Goal: Task Accomplishment & Management: Manage account settings

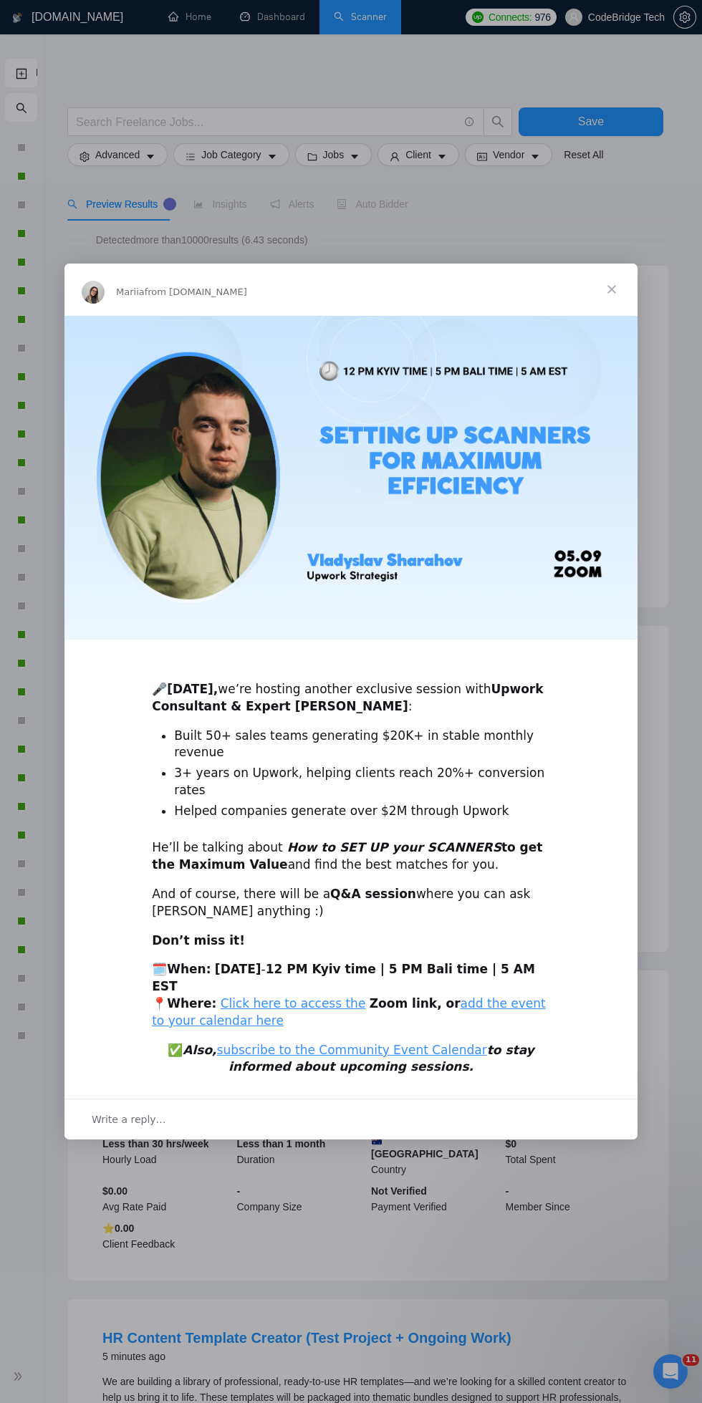
click at [610, 264] on span "Close" at bounding box center [612, 290] width 52 height 52
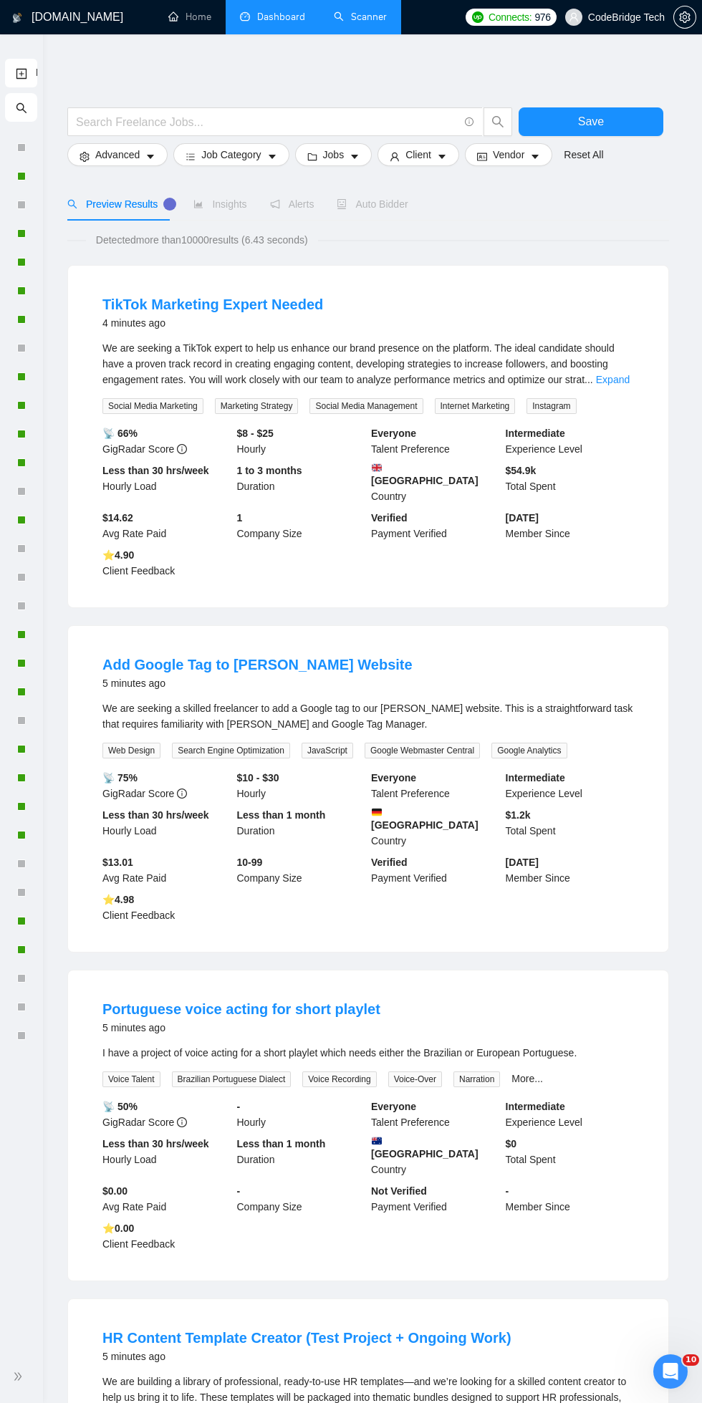
click at [263, 12] on link "Dashboard" at bounding box center [272, 17] width 65 height 12
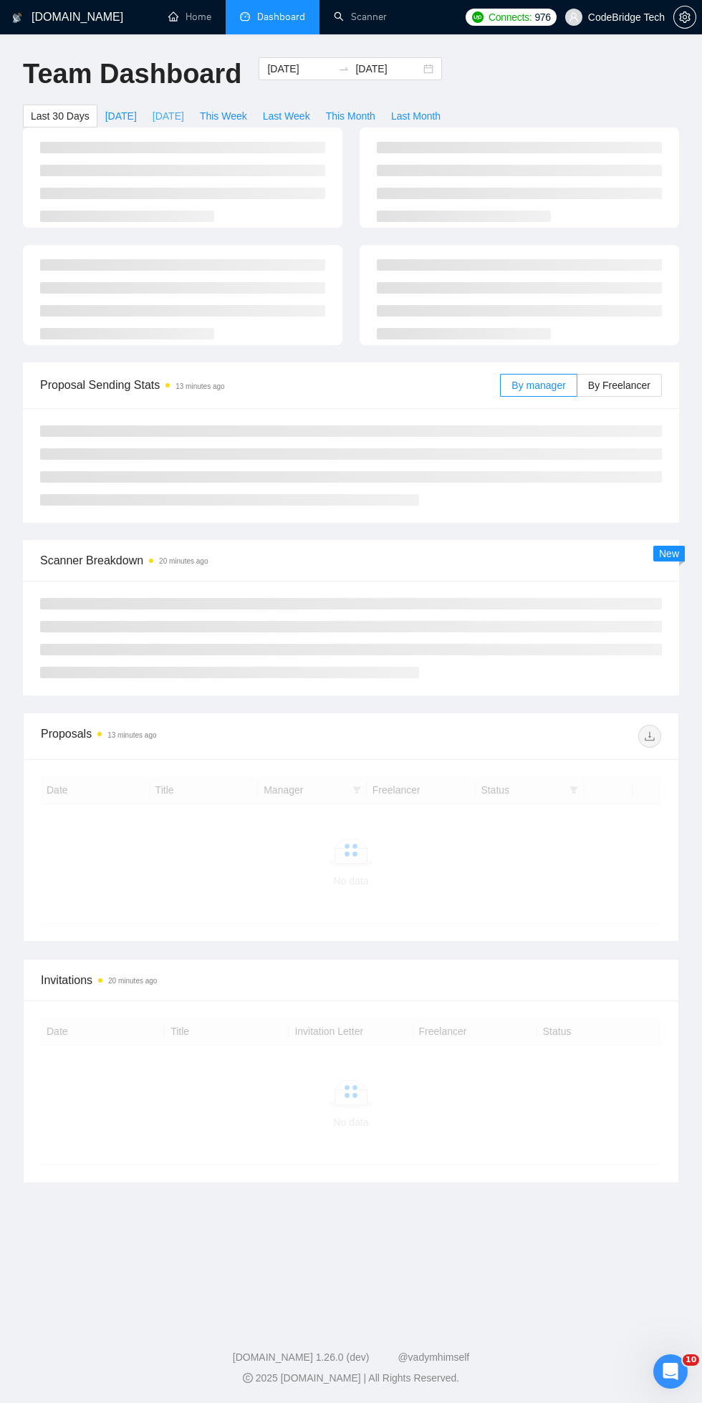
click at [174, 118] on span "[DATE]" at bounding box center [169, 116] width 32 height 16
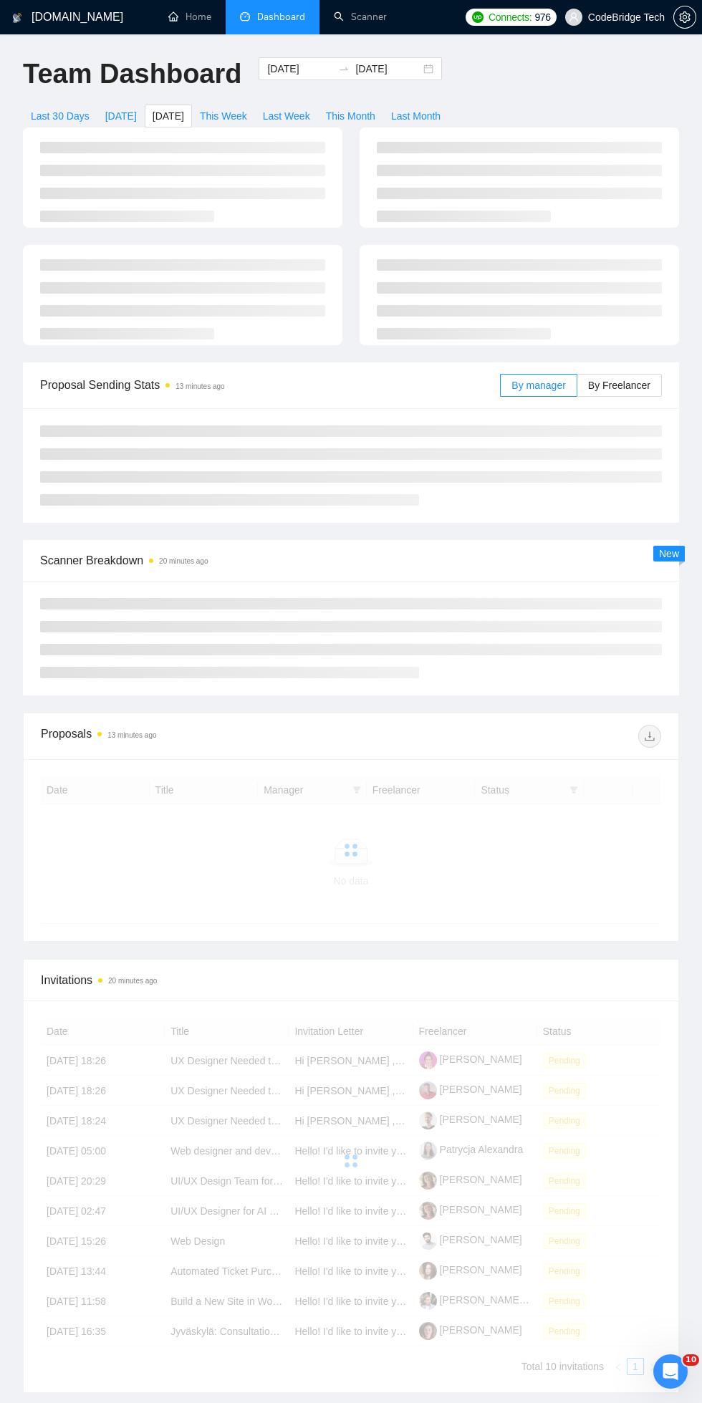
type input "[DATE]"
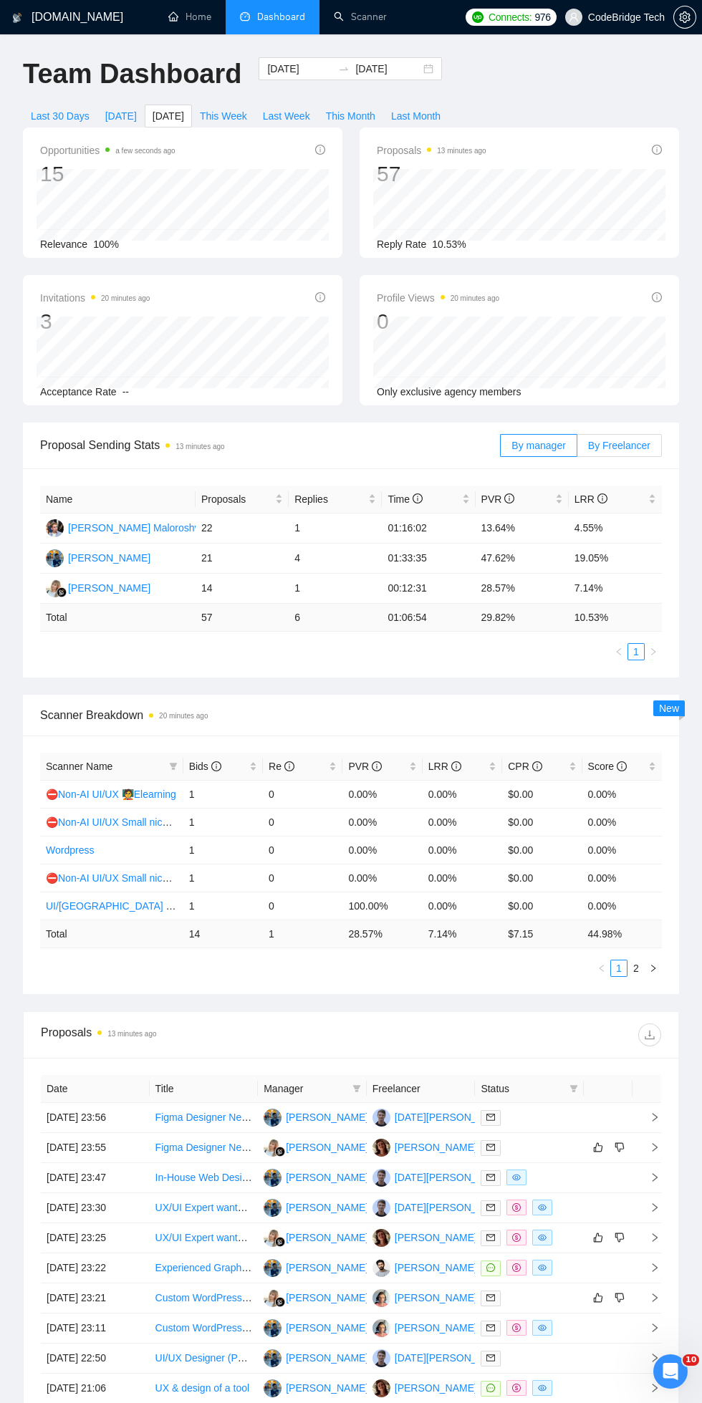
click at [602, 441] on span "By Freelancer" at bounding box center [619, 445] width 62 height 11
click at [577, 449] on input "By Freelancer" at bounding box center [577, 449] width 0 height 0
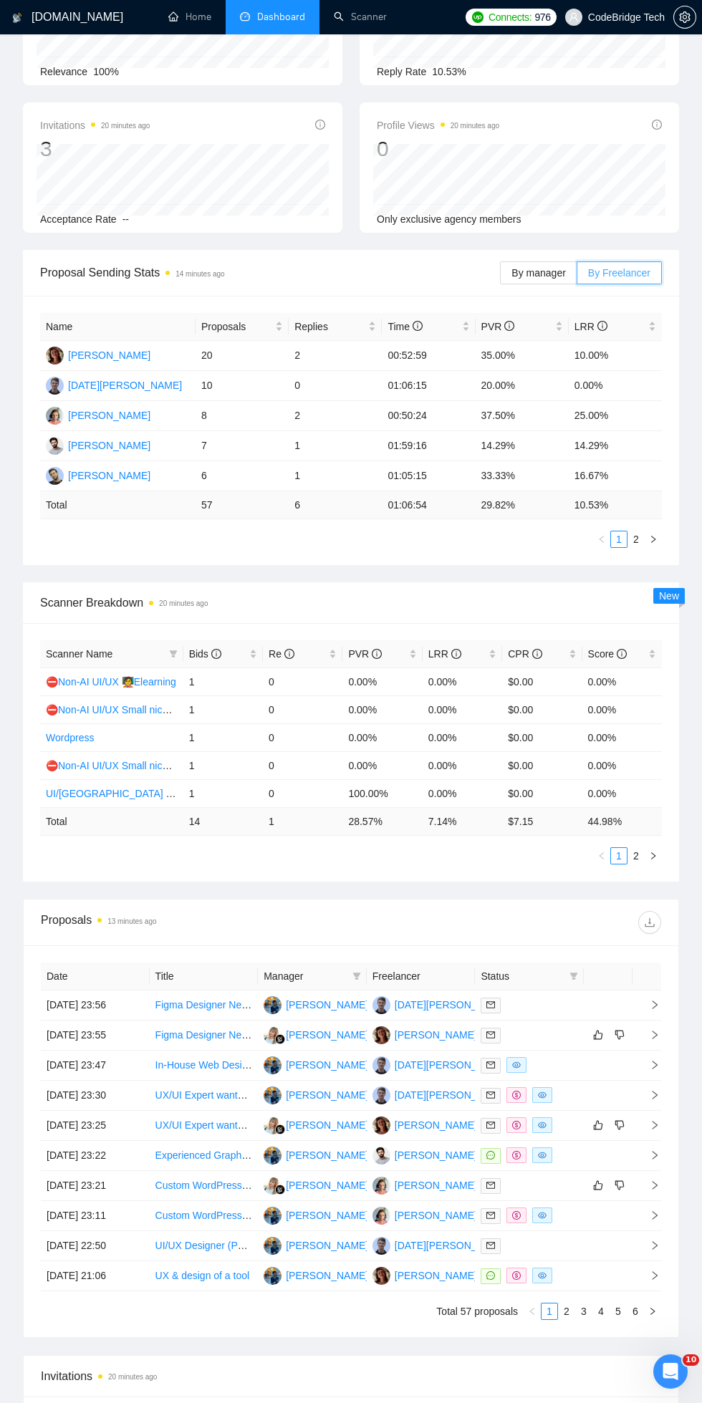
scroll to position [169, 0]
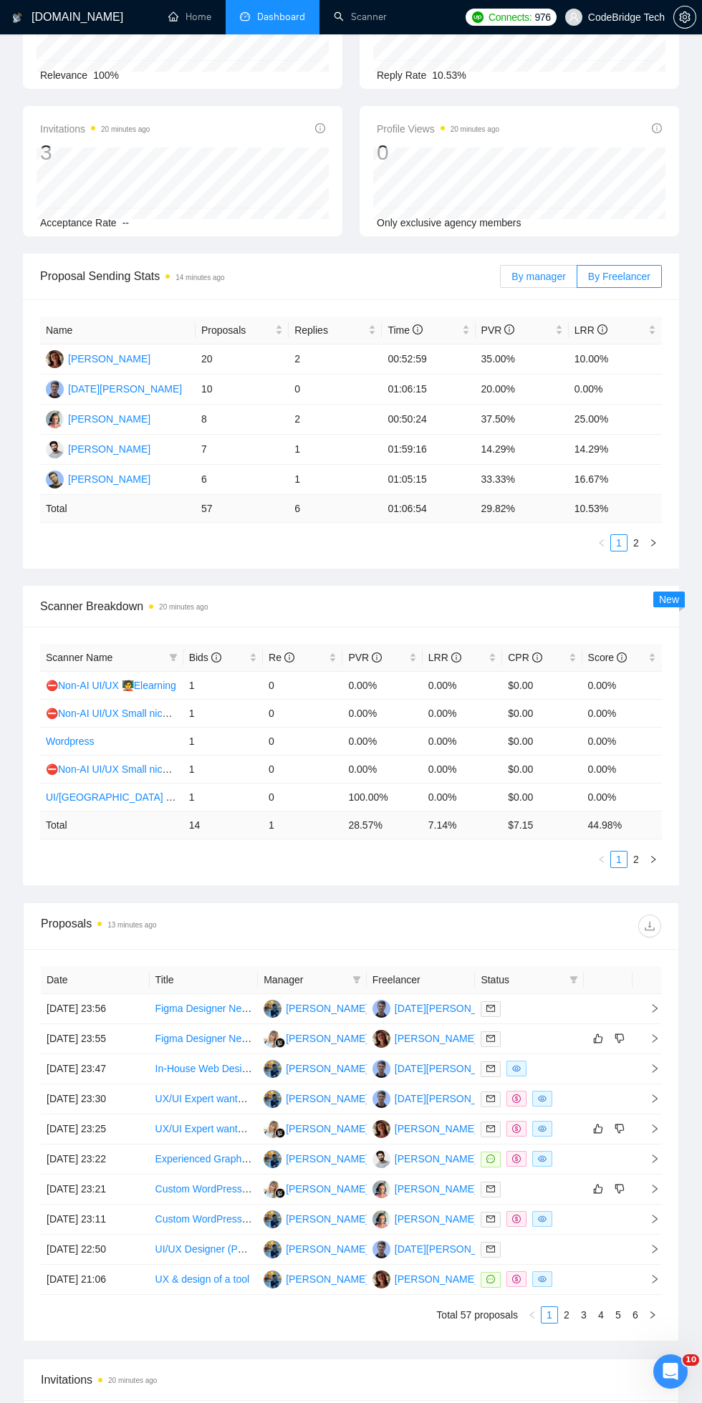
click at [524, 277] on span "By manager" at bounding box center [538, 276] width 54 height 11
click at [501, 280] on input "By manager" at bounding box center [501, 280] width 0 height 0
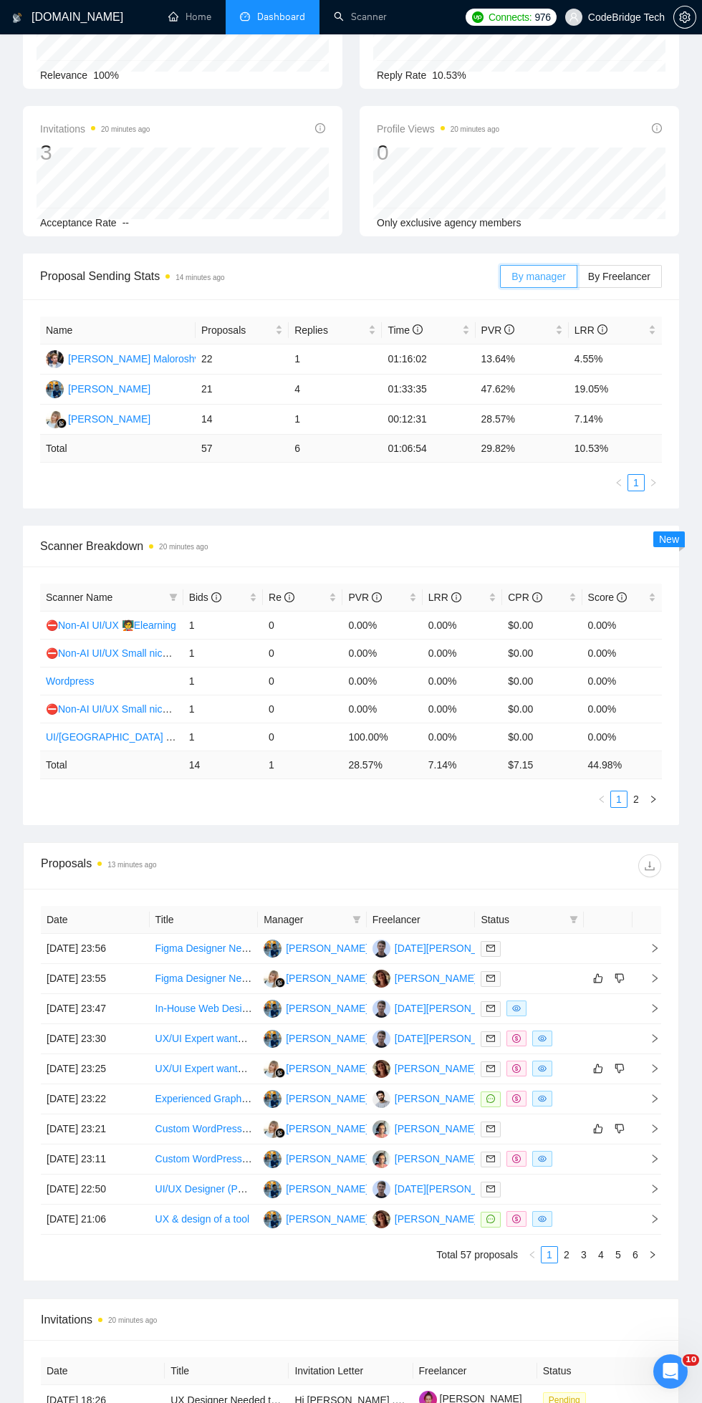
scroll to position [0, 0]
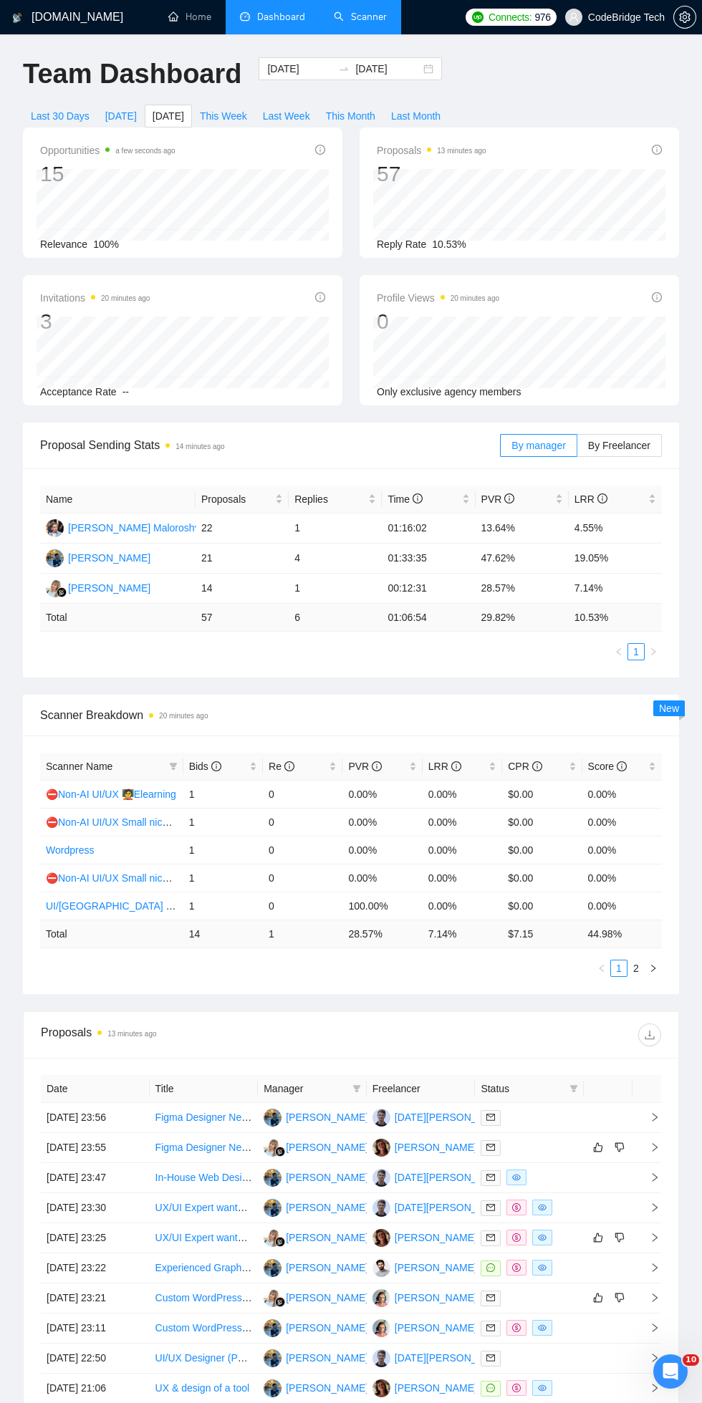
click at [362, 15] on link "Scanner" at bounding box center [360, 17] width 53 height 12
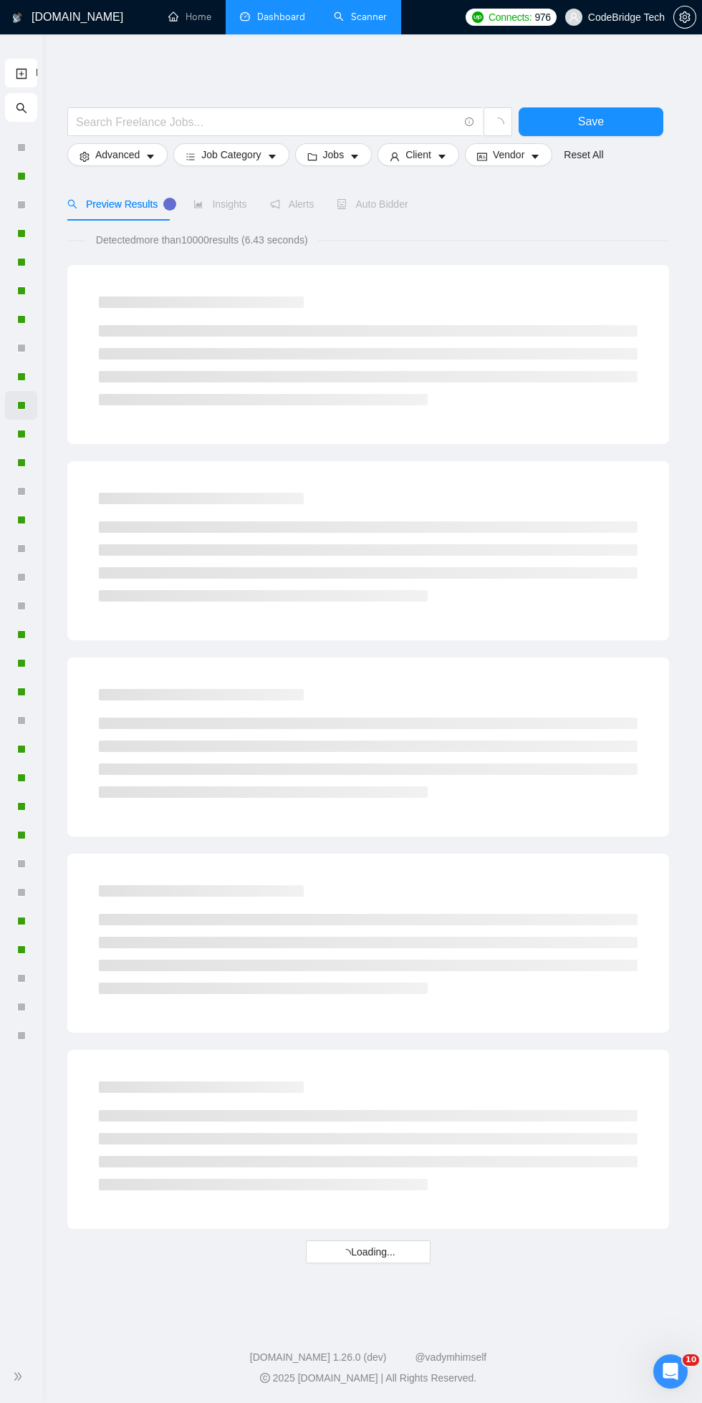
click at [21, 405] on div at bounding box center [21, 405] width 9 height 9
click at [21, 463] on div at bounding box center [21, 462] width 9 height 9
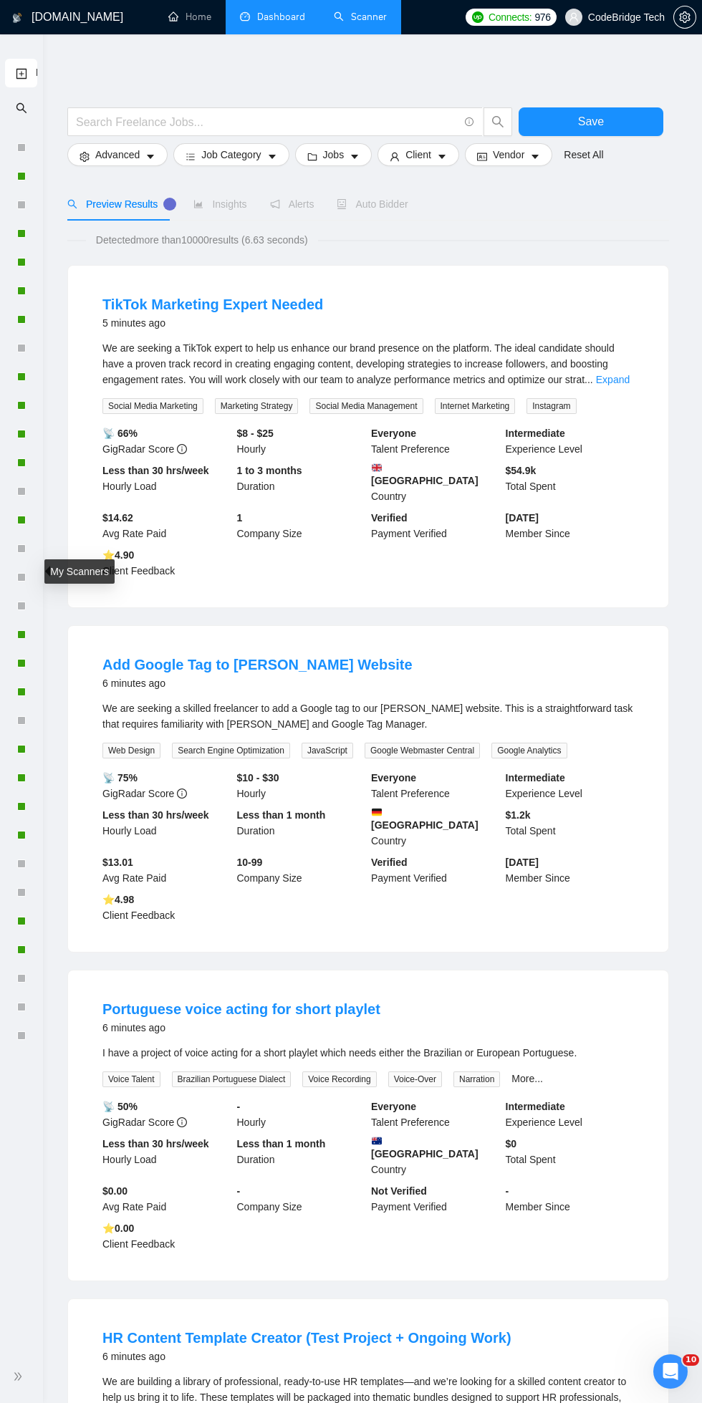
click at [21, 74] on link "New Scanner" at bounding box center [21, 73] width 11 height 29
click at [21, 108] on icon "search" at bounding box center [21, 107] width 11 height 11
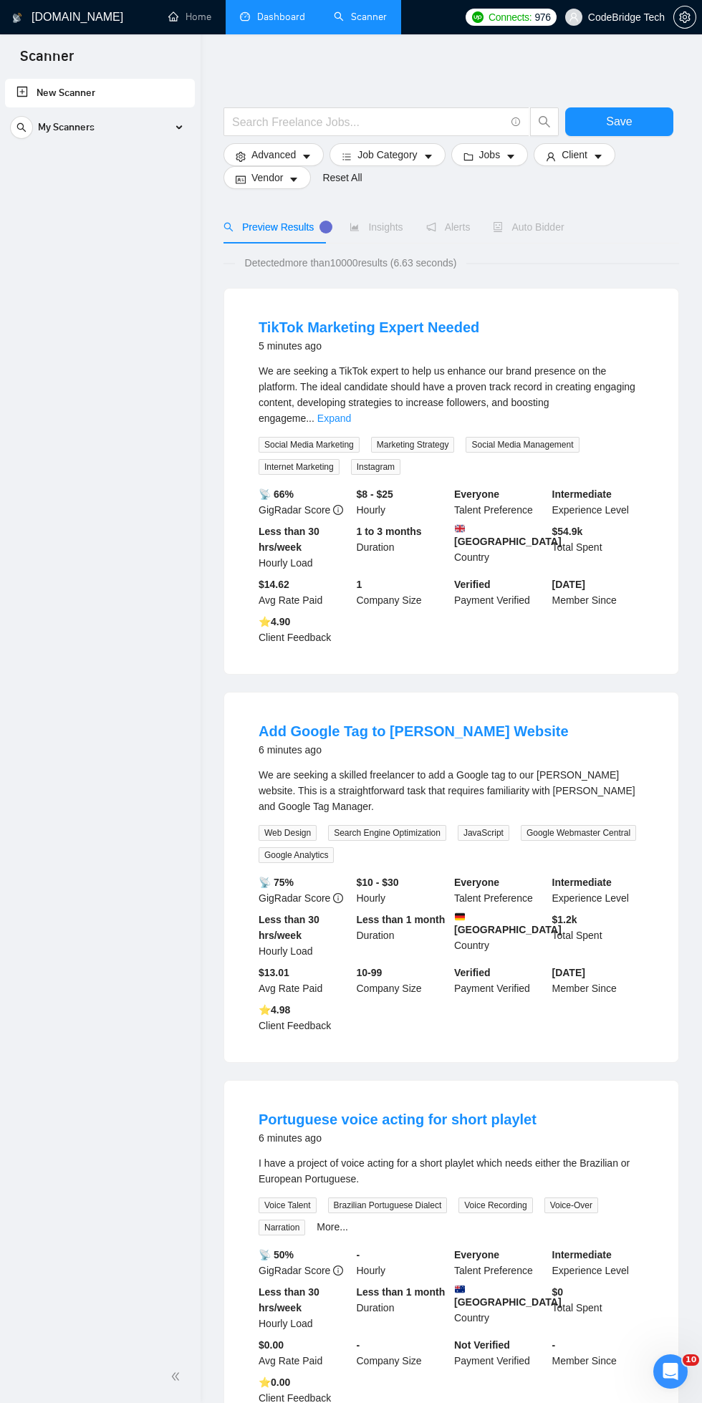
click at [85, 107] on link "New Scanner" at bounding box center [99, 93] width 167 height 29
click at [175, 127] on div "My Scanners" at bounding box center [100, 127] width 180 height 29
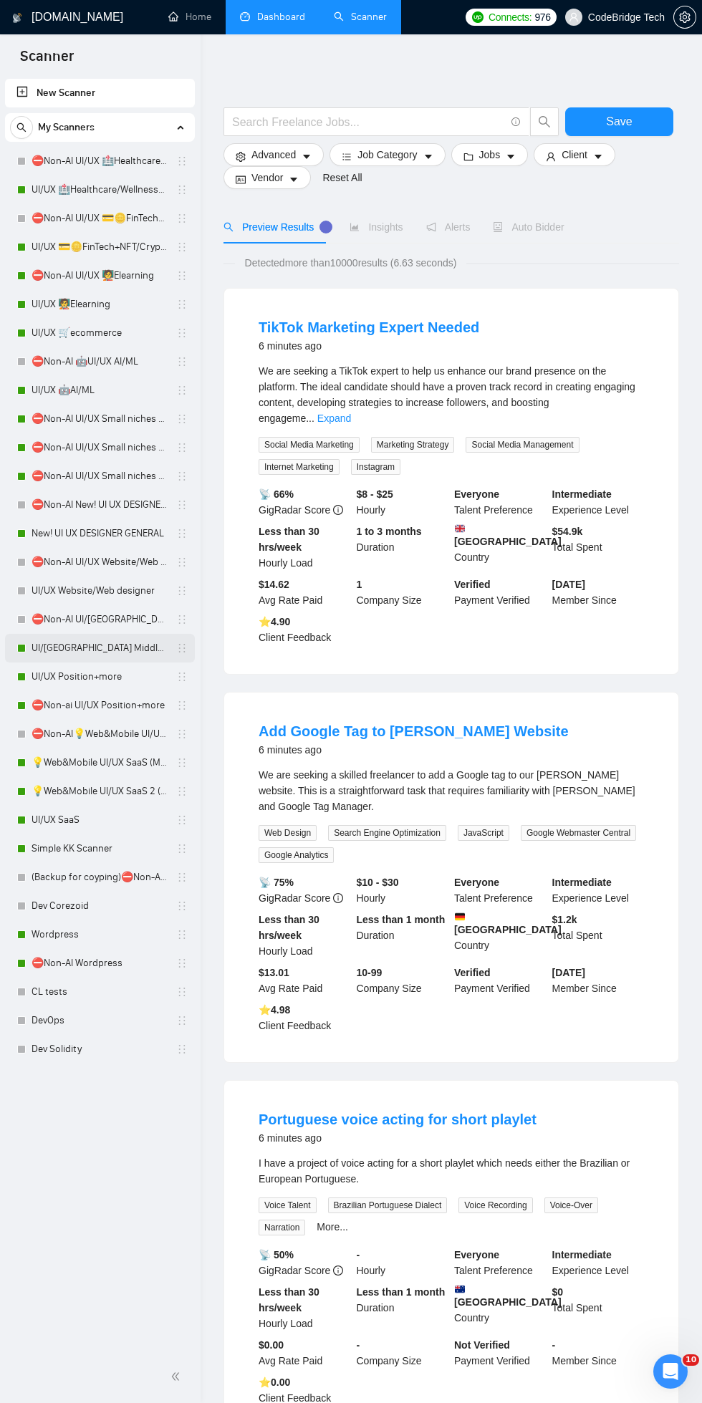
click at [68, 647] on link "UI/[GEOGRAPHIC_DATA] Middle - [GEOGRAPHIC_DATA], [GEOGRAPHIC_DATA], [GEOGRAPHIC…" at bounding box center [100, 648] width 136 height 29
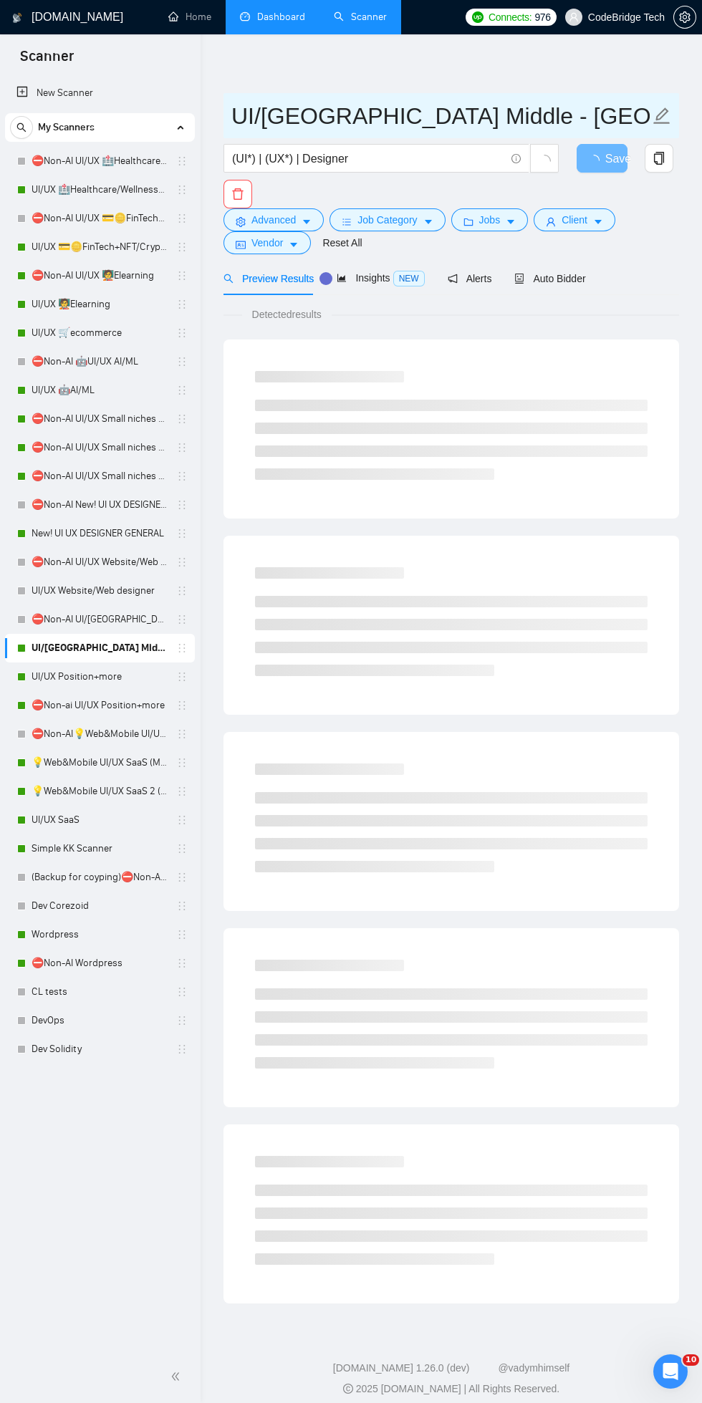
click at [343, 100] on input "UI/[GEOGRAPHIC_DATA] Middle - [GEOGRAPHIC_DATA], [GEOGRAPHIC_DATA], [GEOGRAPHIC…" at bounding box center [440, 116] width 418 height 36
click at [559, 278] on span "Auto Bidder" at bounding box center [562, 278] width 71 height 11
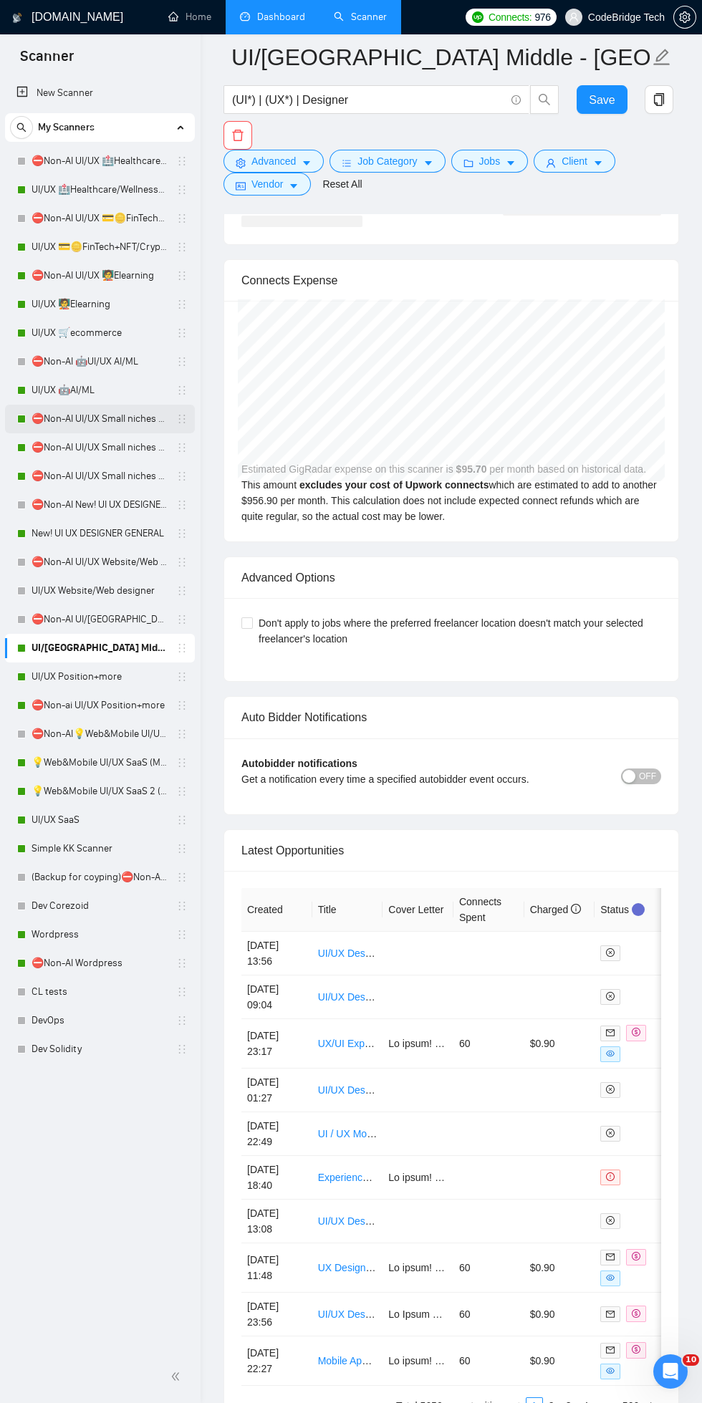
click at [102, 418] on link "⛔Non-AI UI/UX Small niches 1 - Productivity/Booking,automotive, travel, social …" at bounding box center [100, 419] width 136 height 29
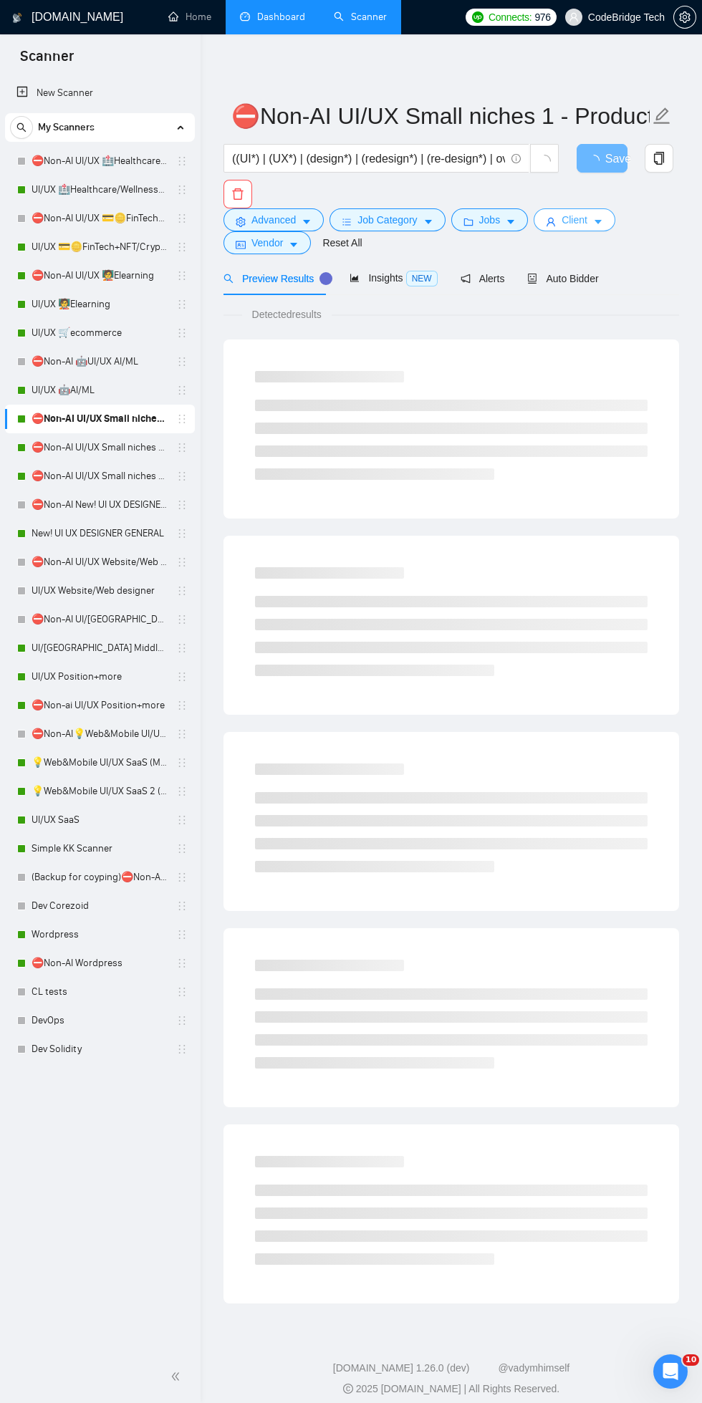
click at [571, 218] on span "Client" at bounding box center [575, 220] width 26 height 16
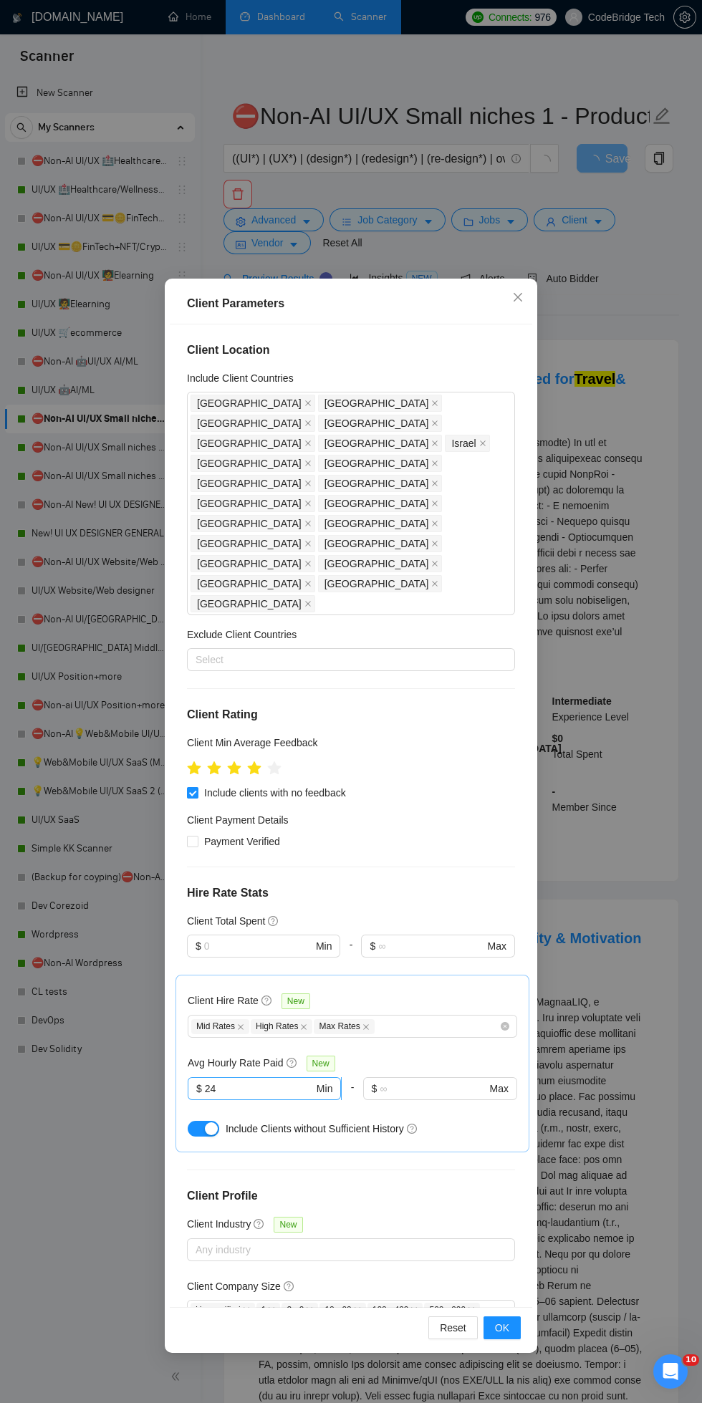
click at [230, 1081] on input "24" at bounding box center [259, 1089] width 109 height 16
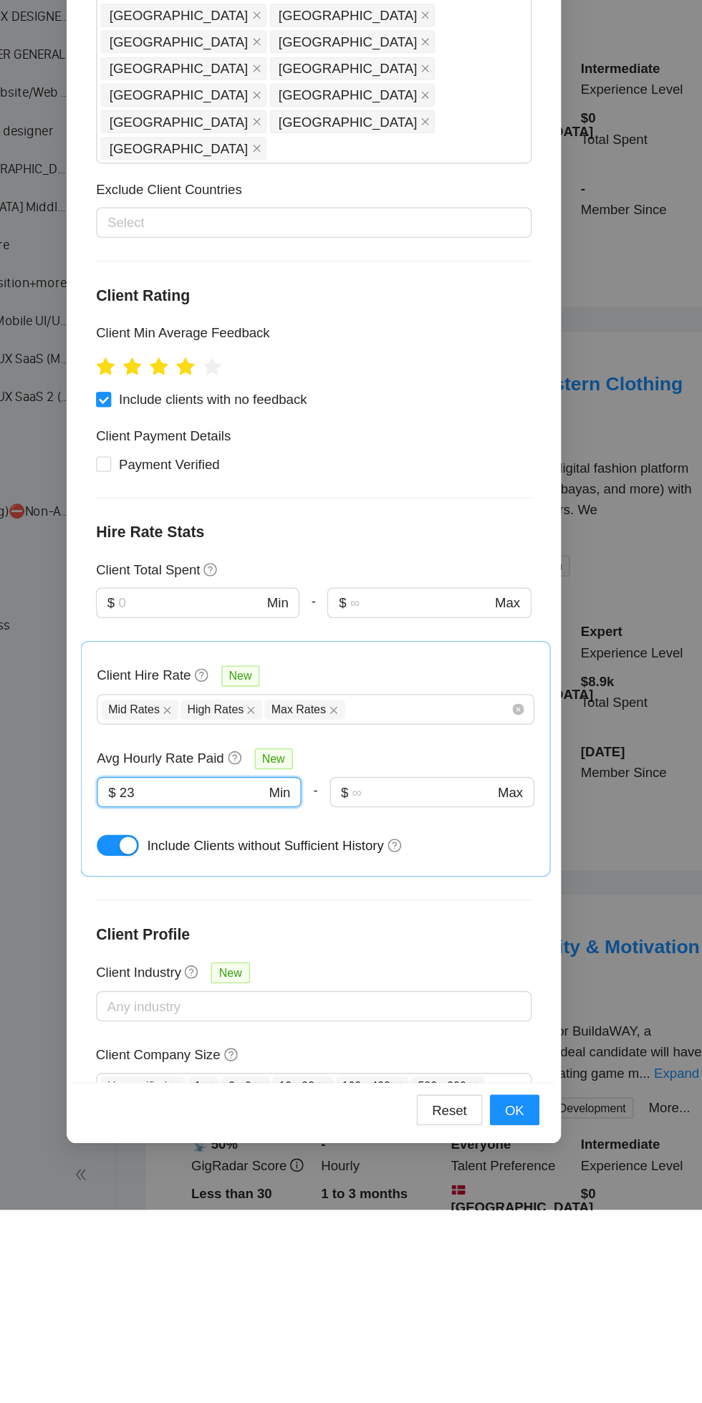
click at [266, 996] on icon "question-circle" at bounding box center [266, 1001] width 10 height 10
click at [376, 1018] on input "Client Hire Rate New" at bounding box center [377, 1026] width 3 height 17
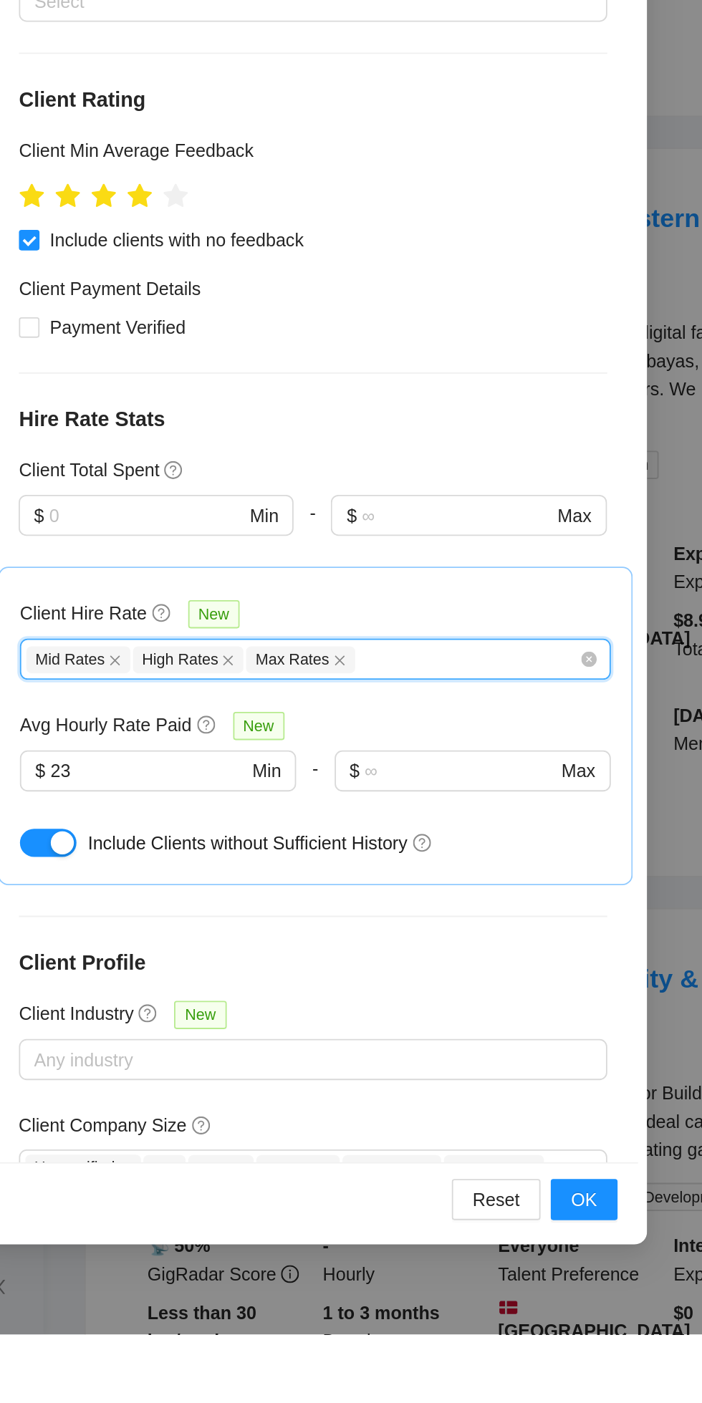
click at [410, 1124] on icon "question-circle" at bounding box center [412, 1129] width 10 height 10
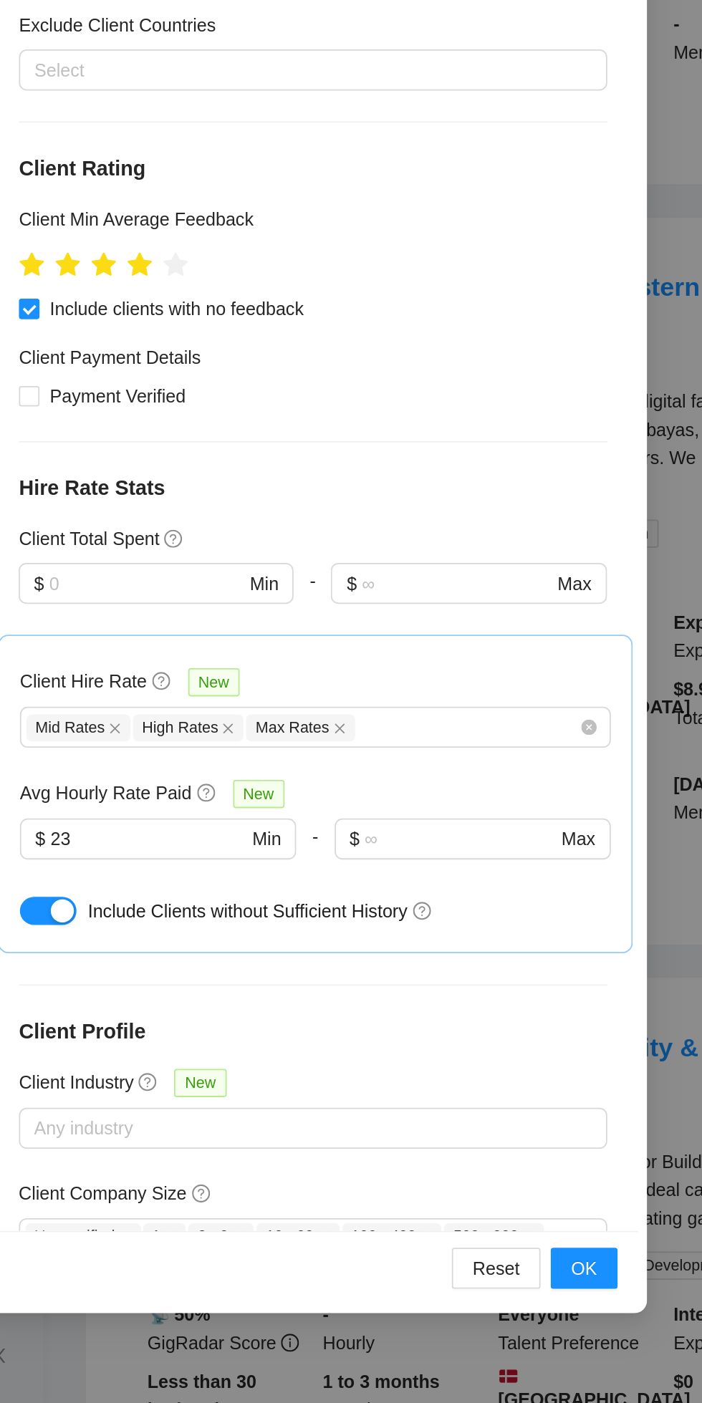
click at [261, 996] on icon "question-circle" at bounding box center [266, 1001] width 10 height 10
click at [376, 1018] on input "Client Hire Rate New" at bounding box center [377, 1026] width 3 height 17
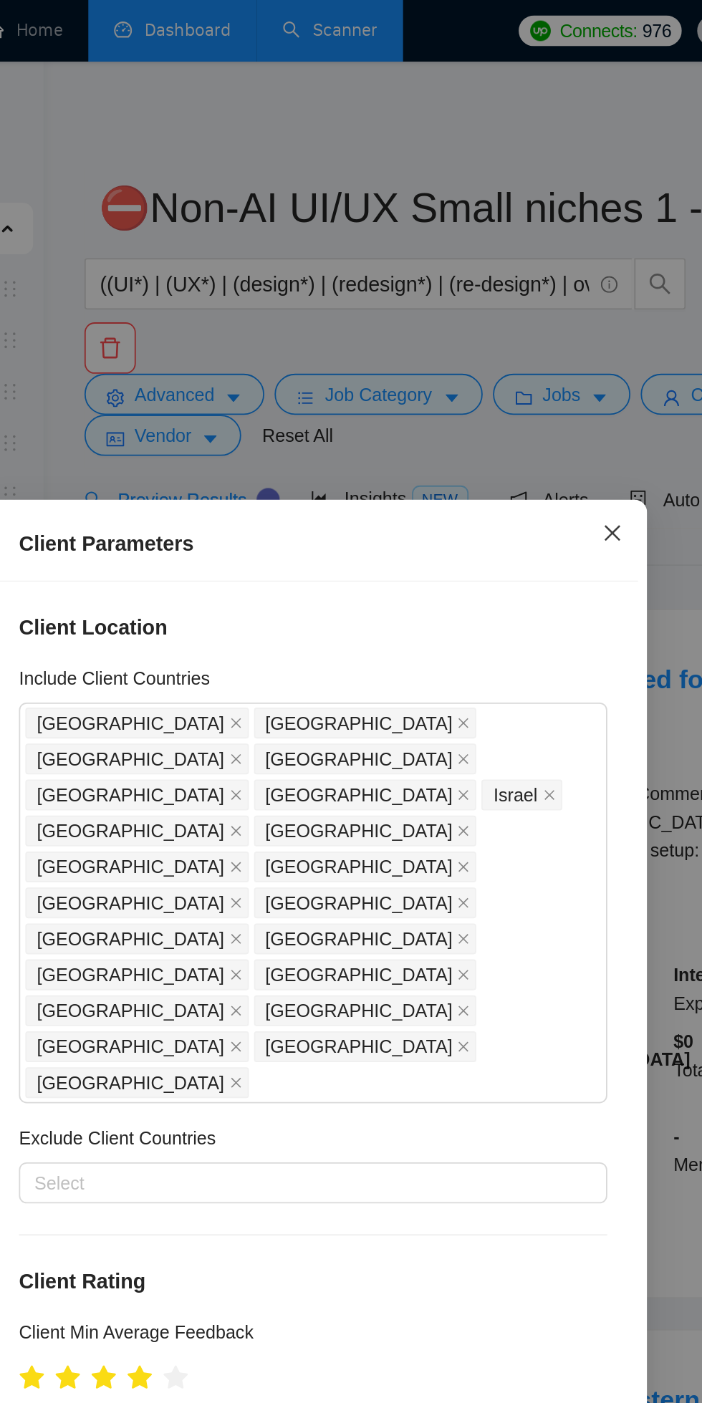
click at [521, 304] on span "Close" at bounding box center [518, 298] width 39 height 39
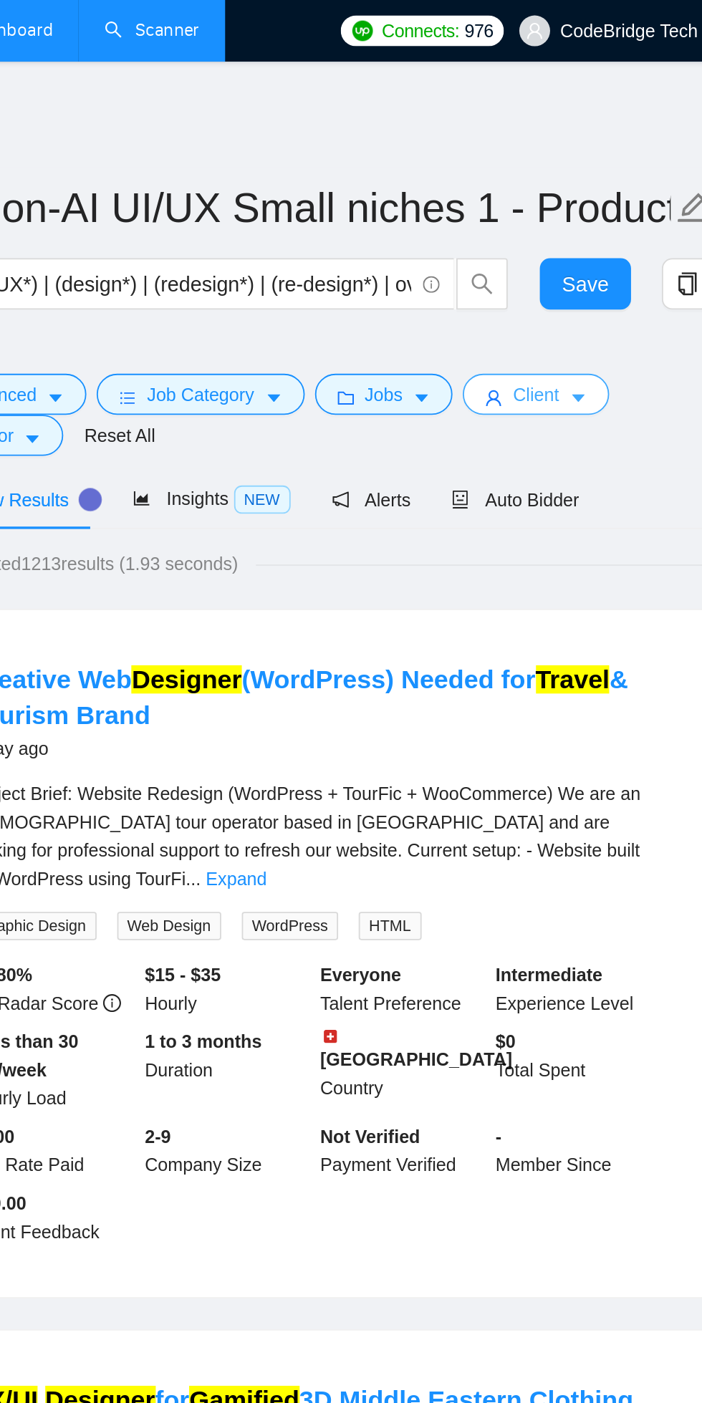
click at [556, 211] on button "Client" at bounding box center [575, 219] width 82 height 23
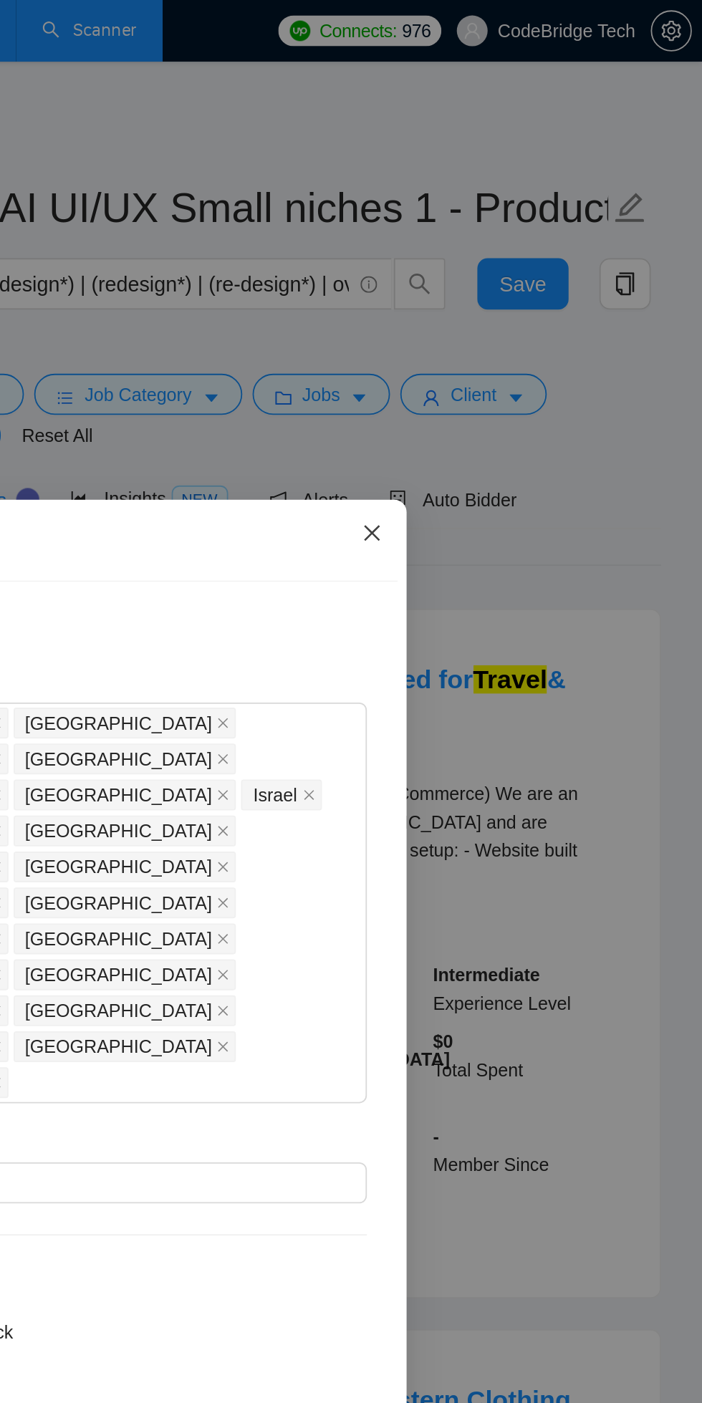
click at [523, 303] on icon "close" at bounding box center [517, 297] width 11 height 11
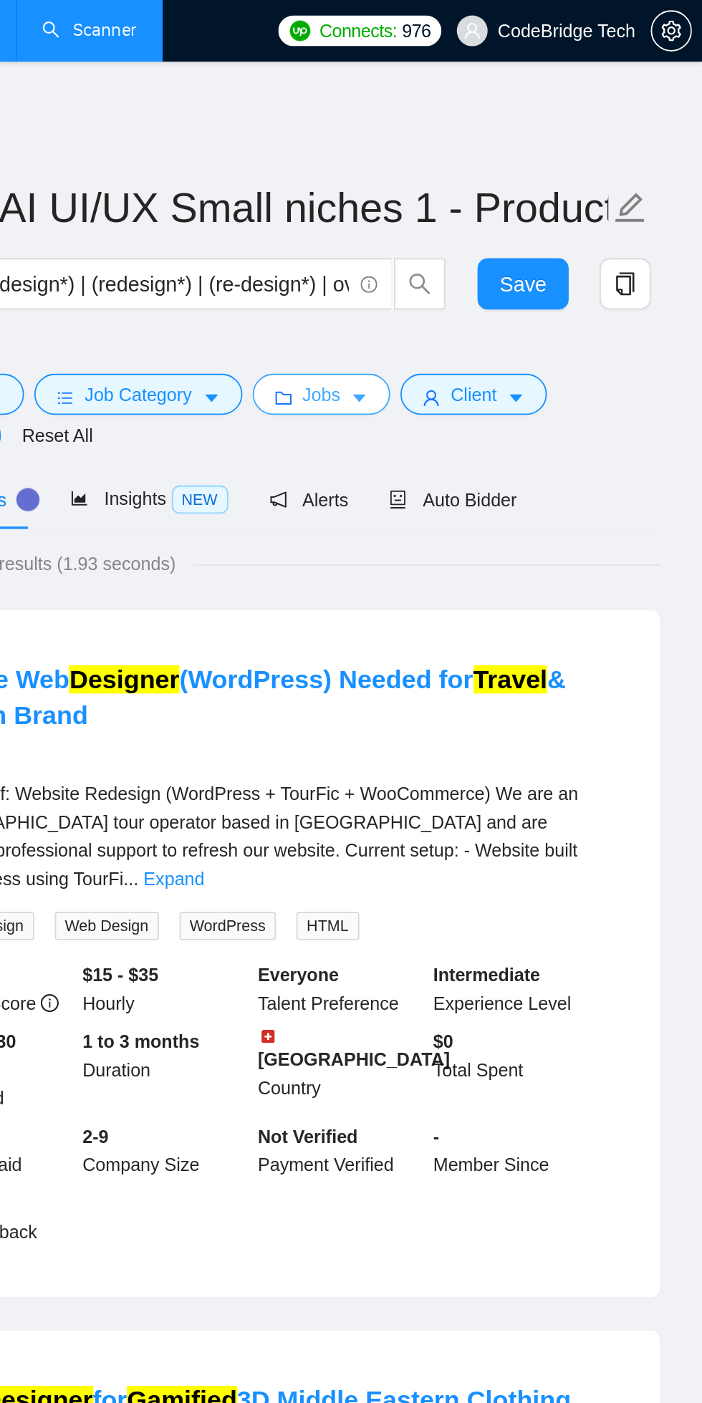
click at [485, 223] on span "Jobs" at bounding box center [489, 220] width 21 height 16
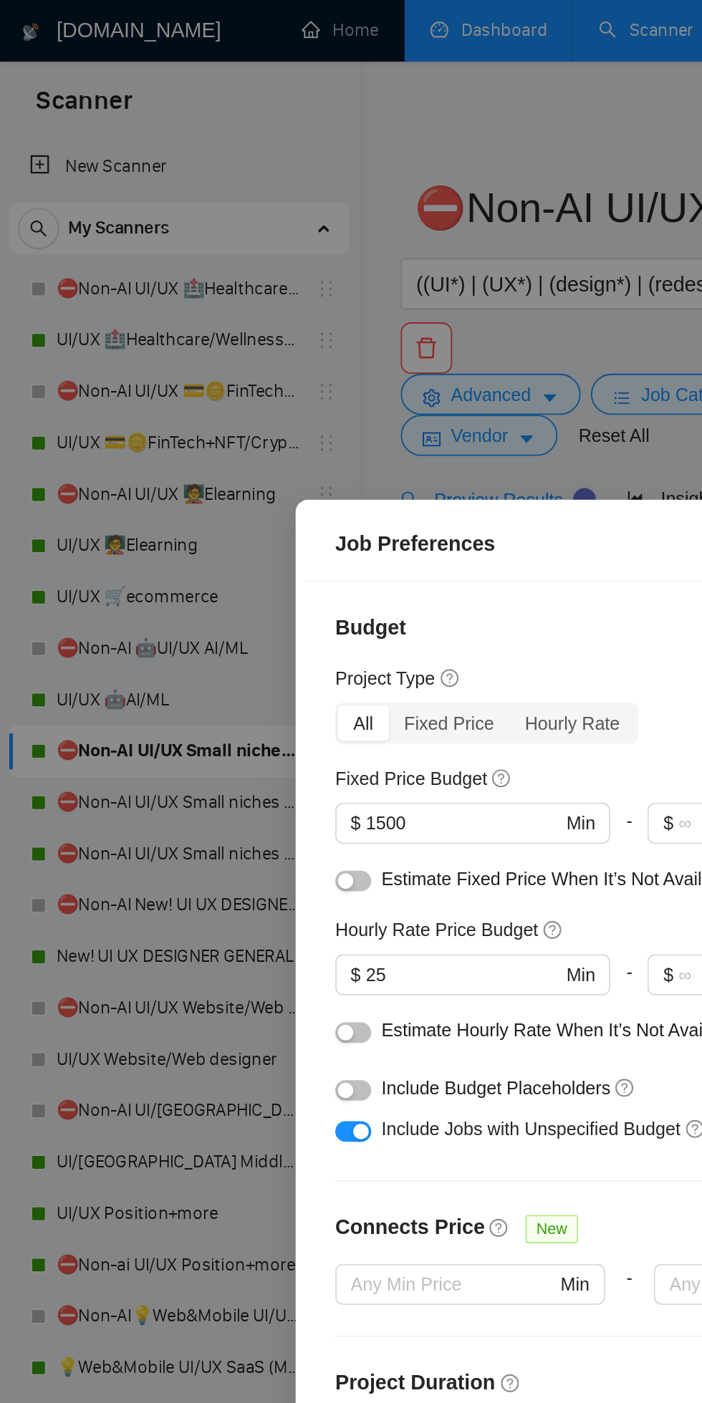
click at [236, 70] on div "Job Preferences Budget Project Type All Fixed Price Hourly Rate Fixed Price Bud…" at bounding box center [351, 701] width 702 height 1403
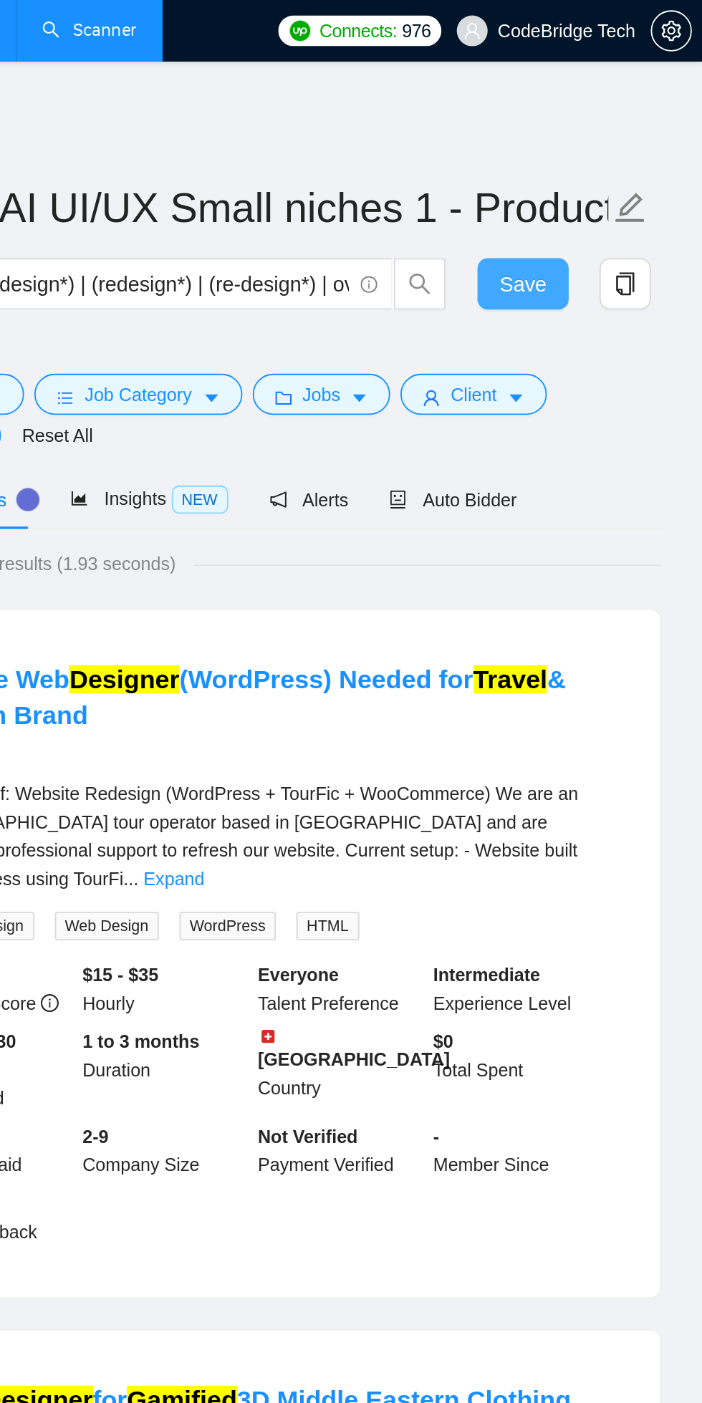
click at [602, 160] on span "Save" at bounding box center [602, 159] width 26 height 18
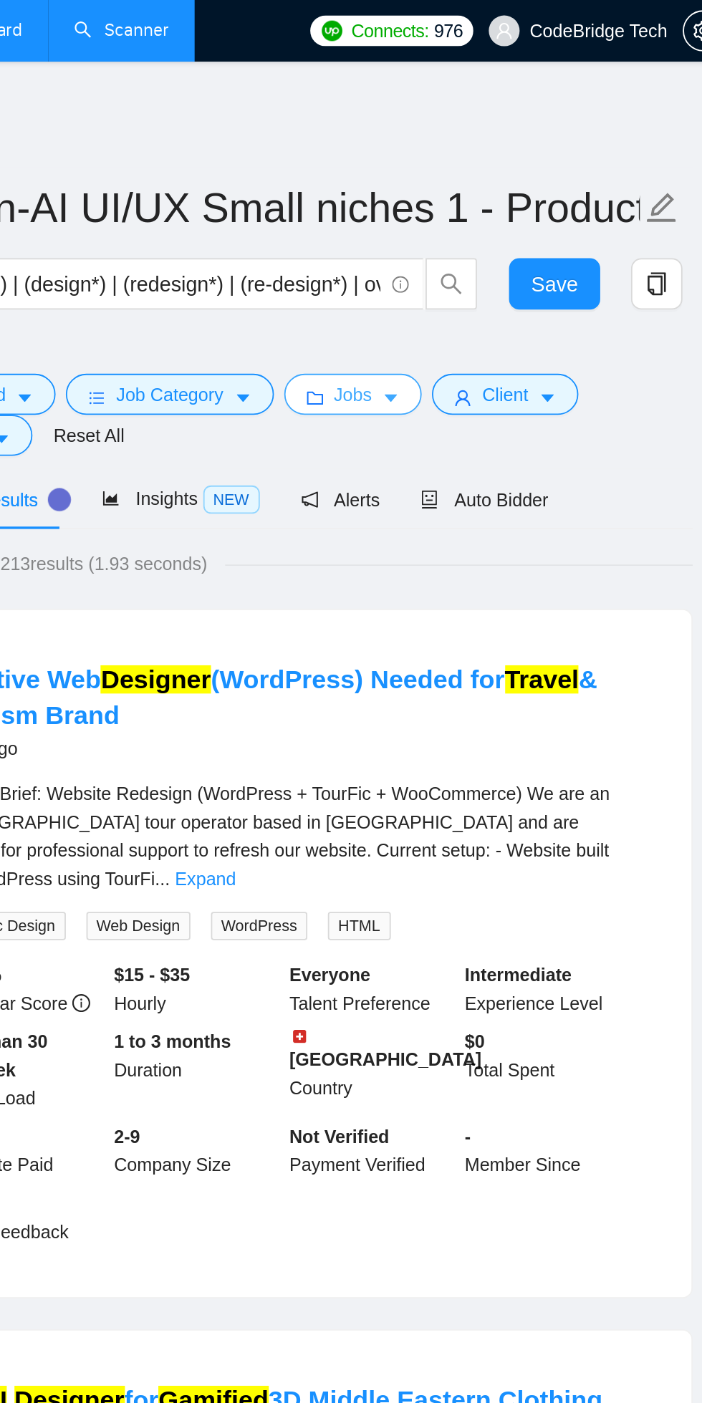
click at [481, 219] on span "Jobs" at bounding box center [489, 220] width 21 height 16
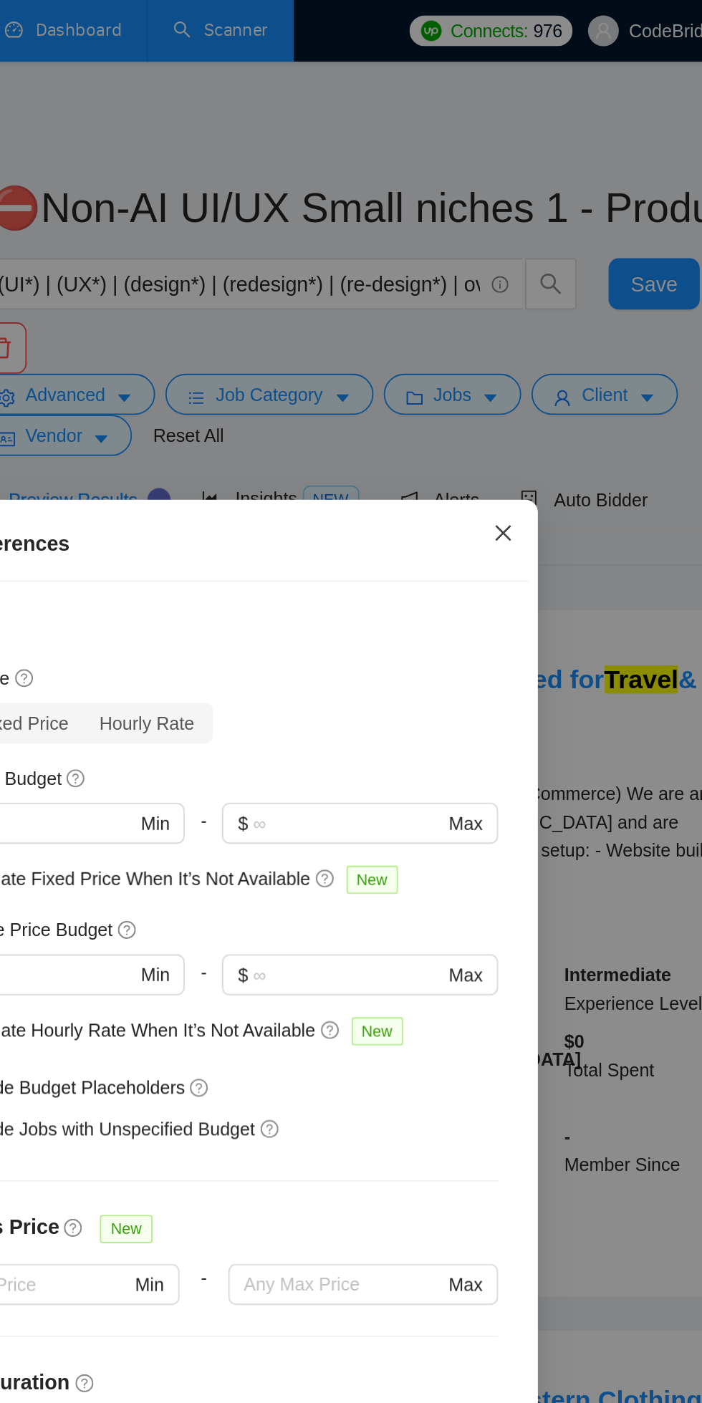
click at [519, 303] on icon "close" at bounding box center [517, 297] width 11 height 11
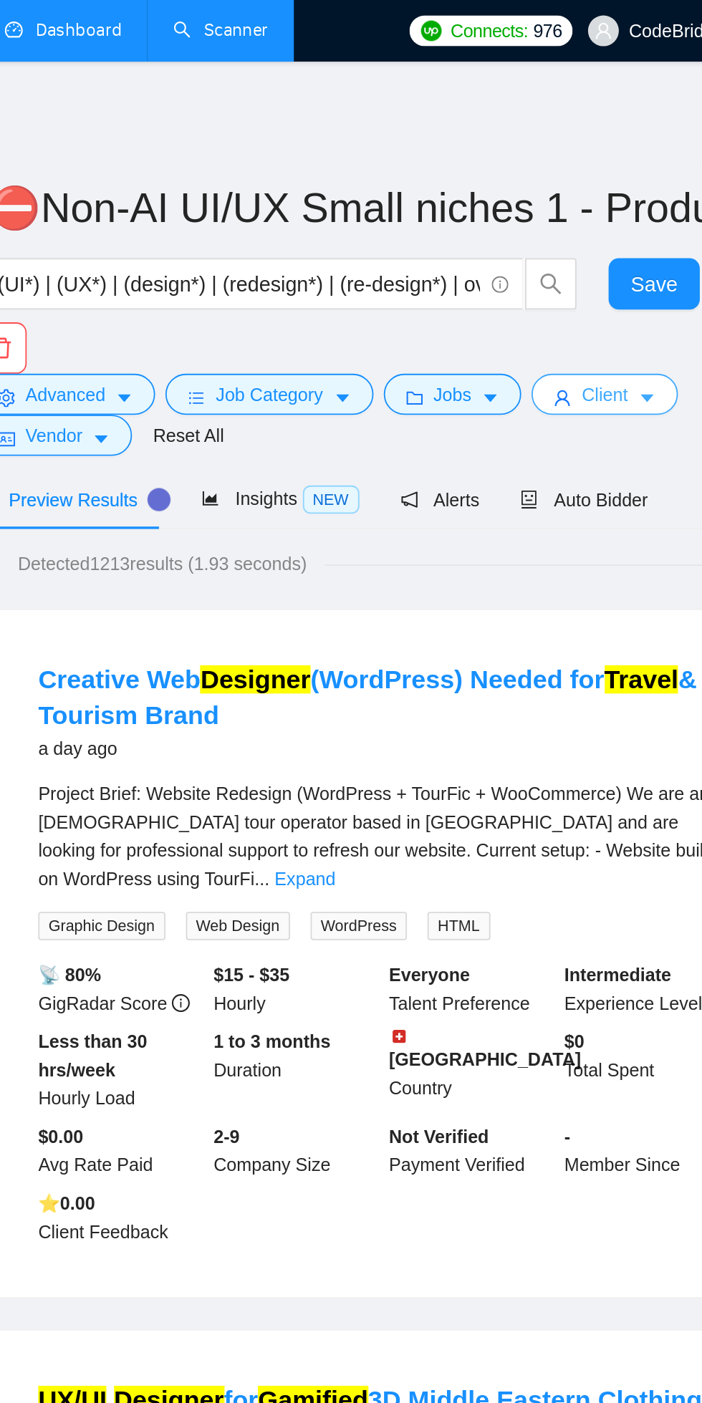
click at [553, 217] on icon "user" at bounding box center [551, 222] width 10 height 10
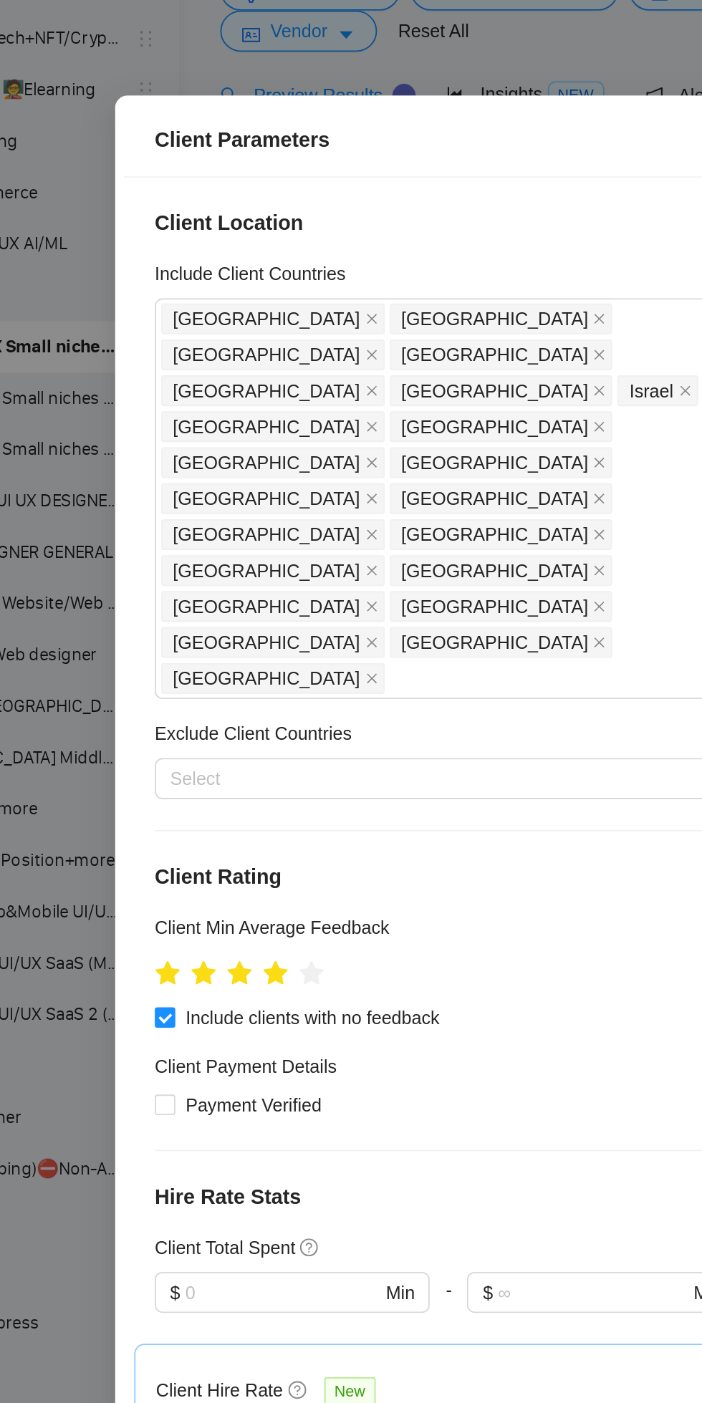
click at [236, 1081] on input "23" at bounding box center [259, 1089] width 109 height 16
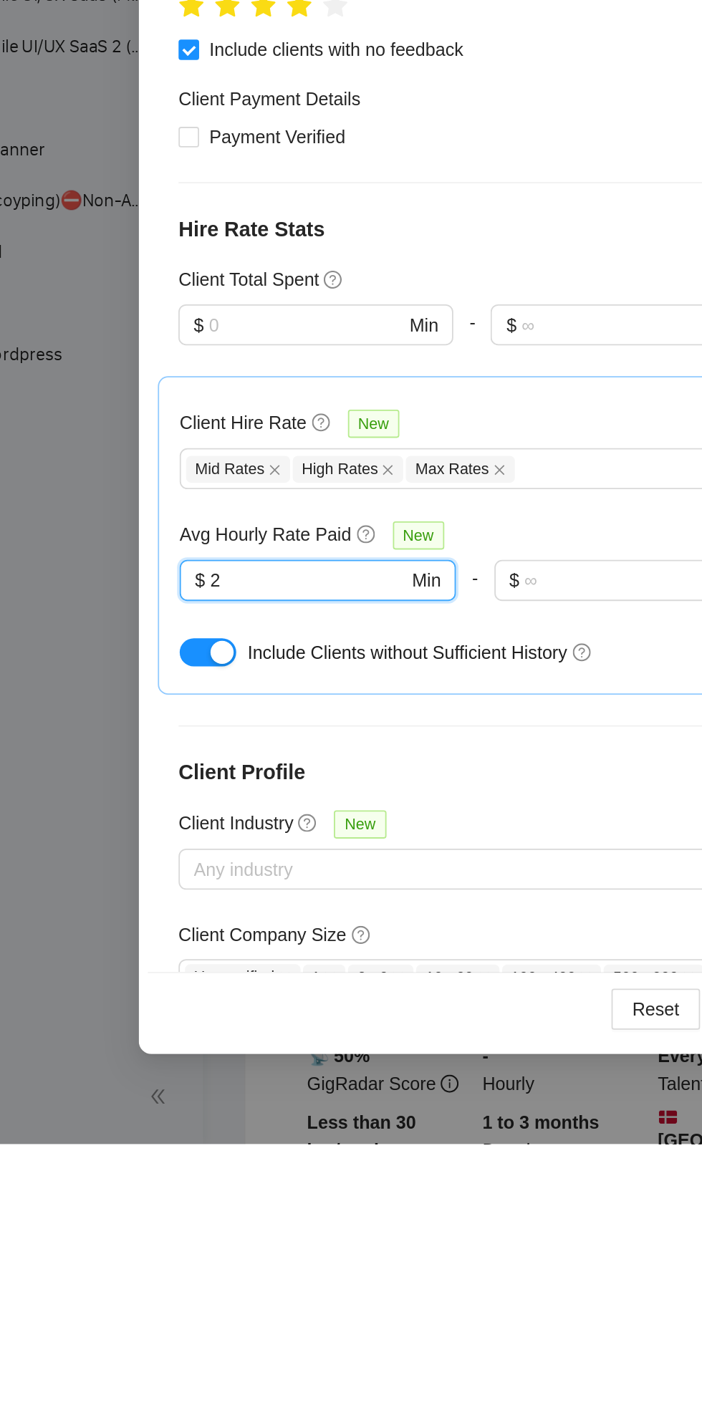
type input "2"
click at [141, 1069] on div "Client Parameters Client Location Include Client Countries [GEOGRAPHIC_DATA] [G…" at bounding box center [351, 701] width 702 height 1403
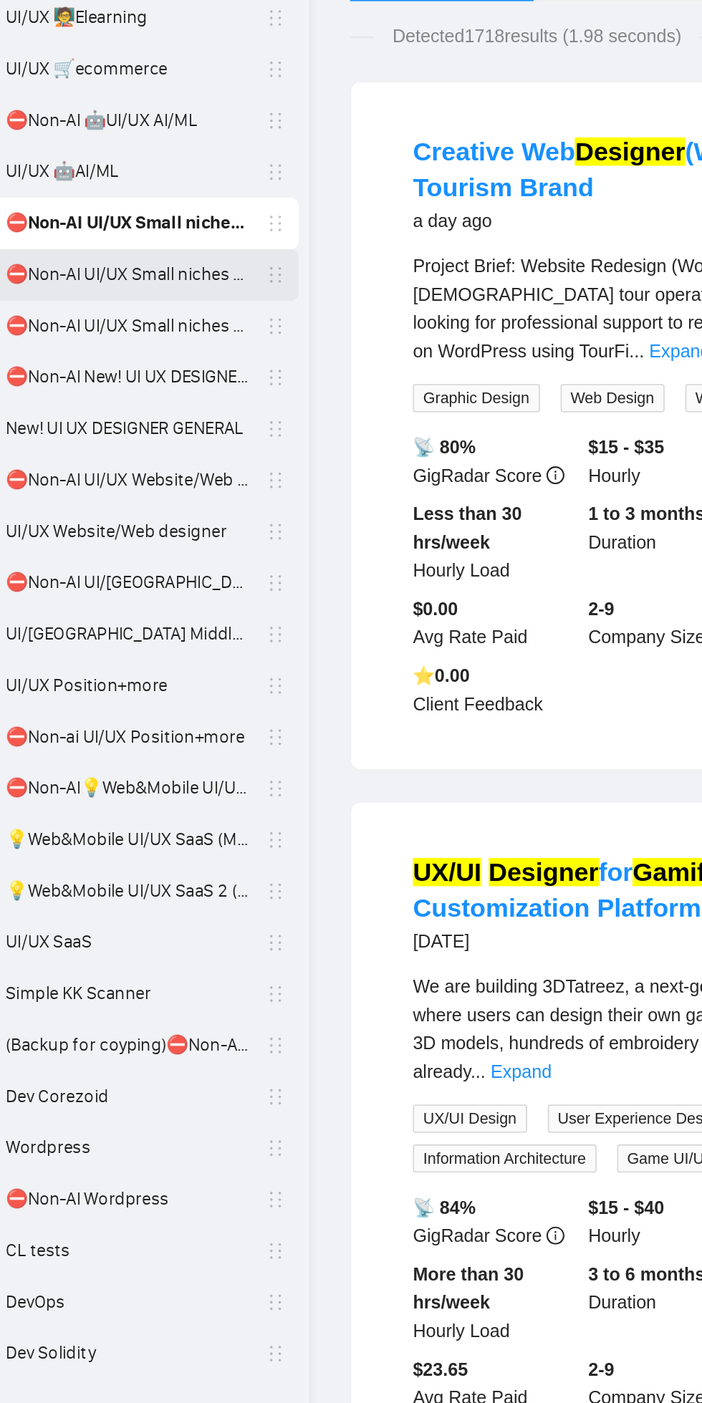
click at [74, 446] on link "⛔Non-AI UI/UX Small niches 2 - HR (Ticketing), Legal,Tax/Logistics" at bounding box center [100, 447] width 136 height 29
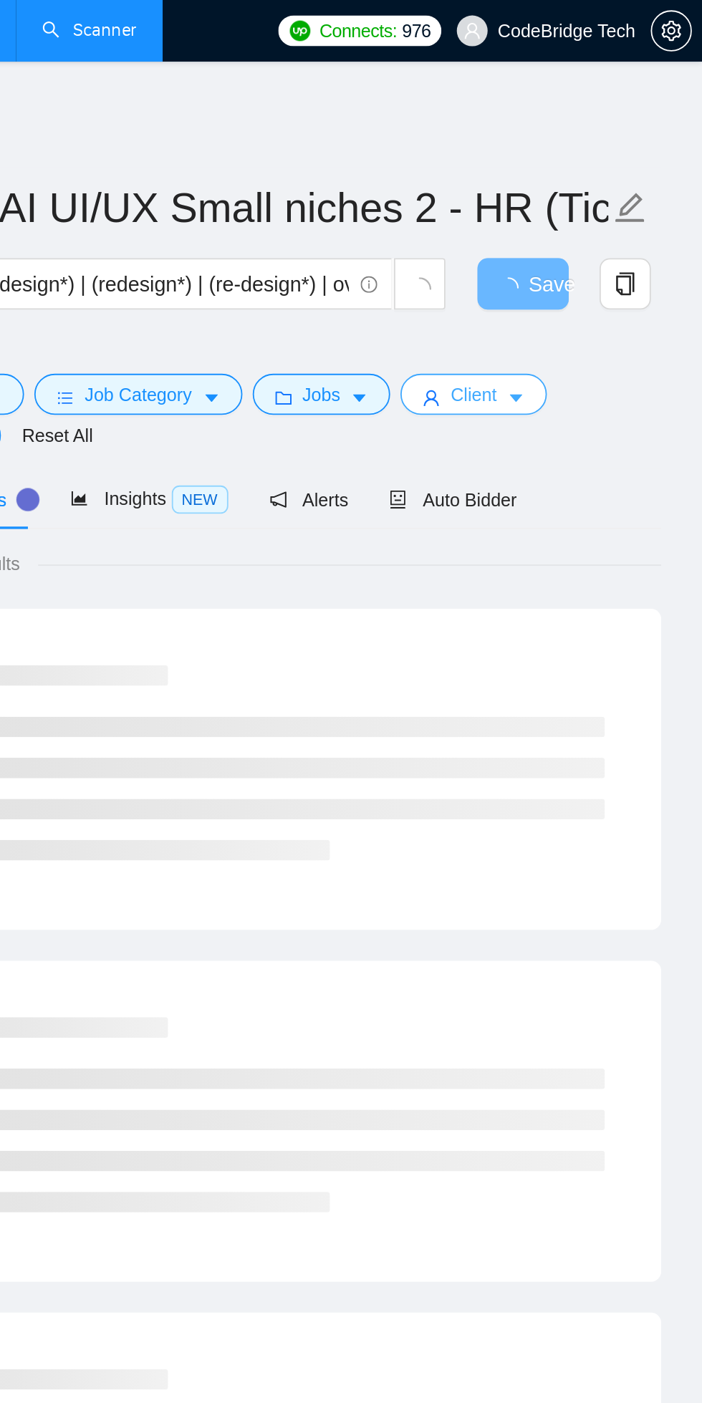
click at [565, 211] on button "Client" at bounding box center [575, 219] width 82 height 23
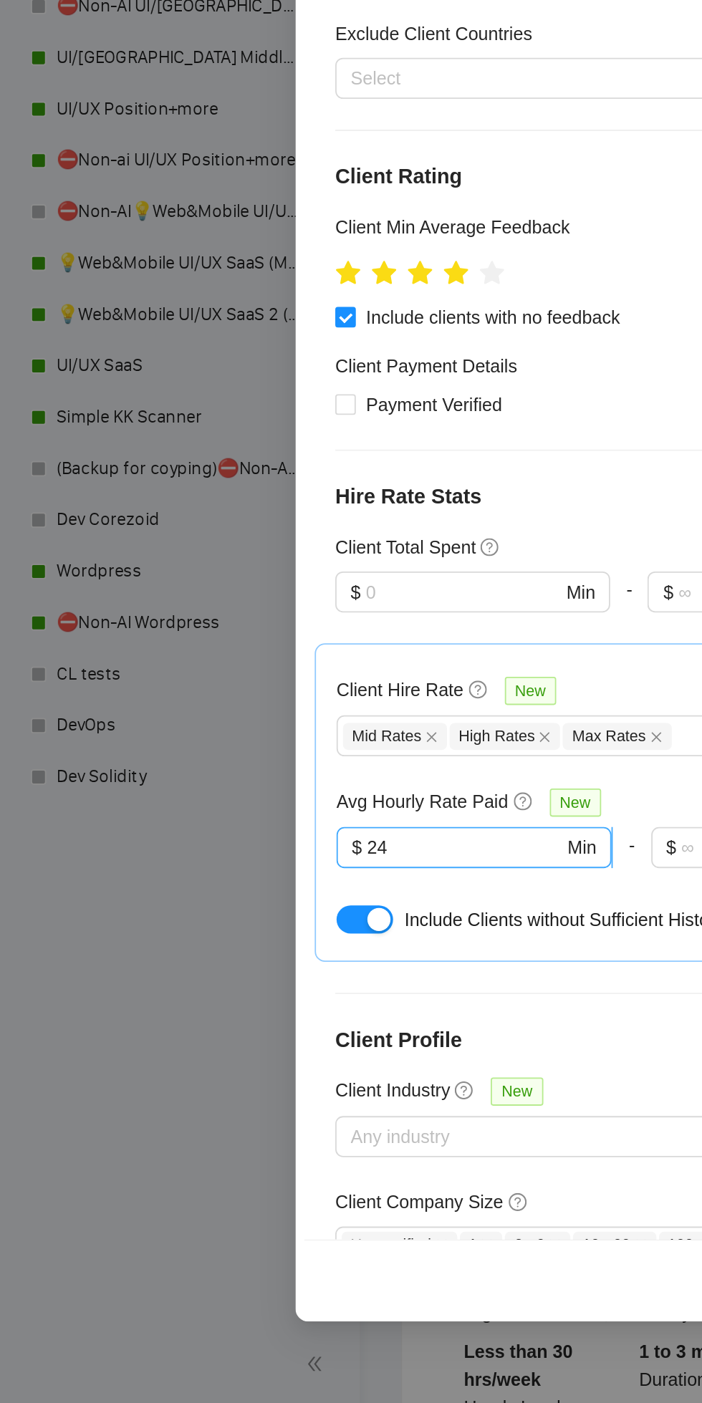
click at [234, 1081] on input "24" at bounding box center [259, 1089] width 109 height 16
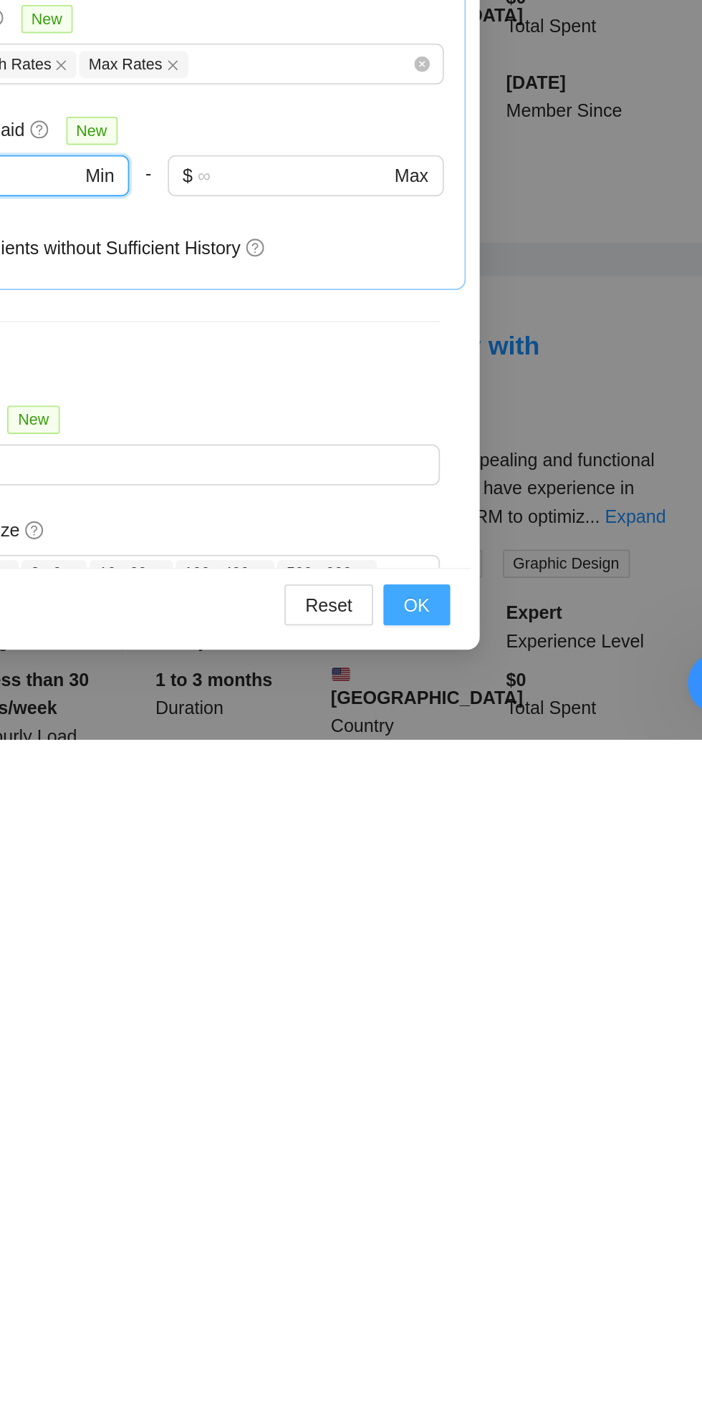
type input "23"
click at [510, 1340] on button "OK" at bounding box center [502, 1328] width 37 height 23
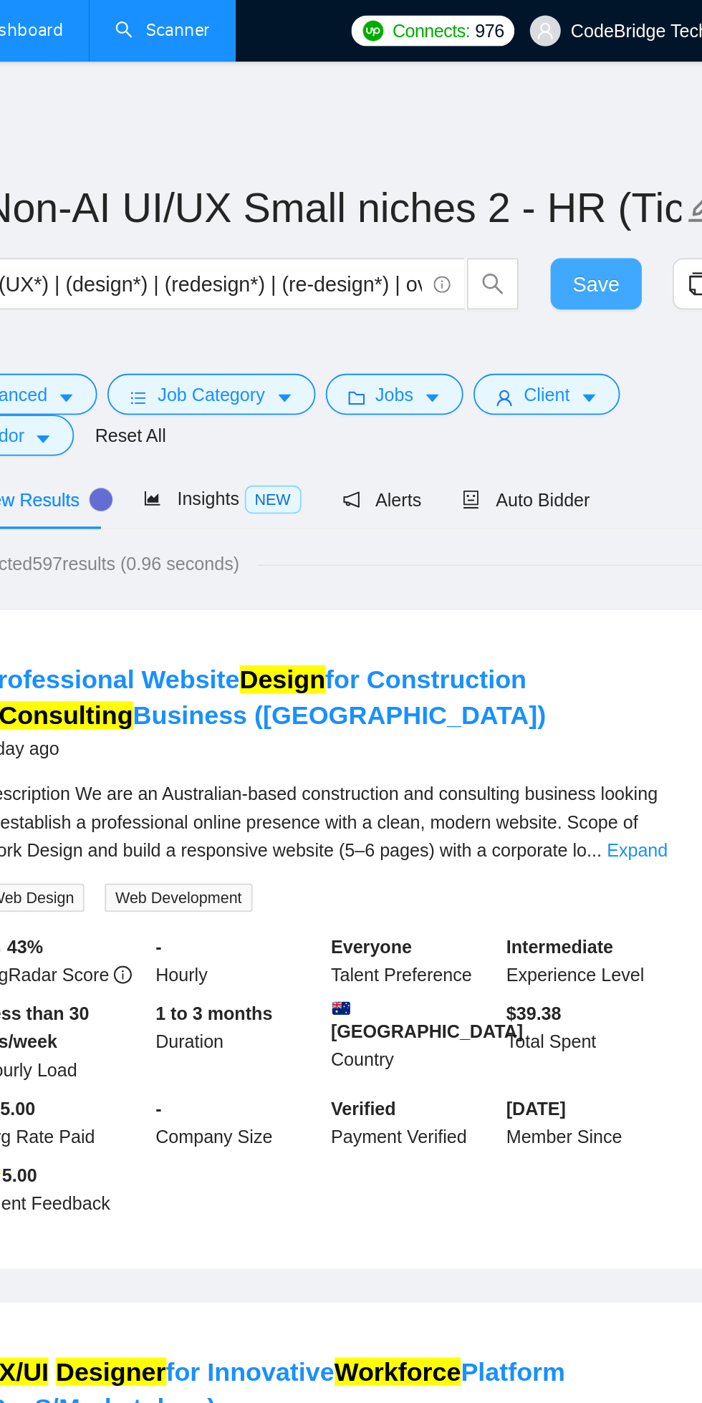
click at [597, 155] on span "Save" at bounding box center [602, 159] width 26 height 18
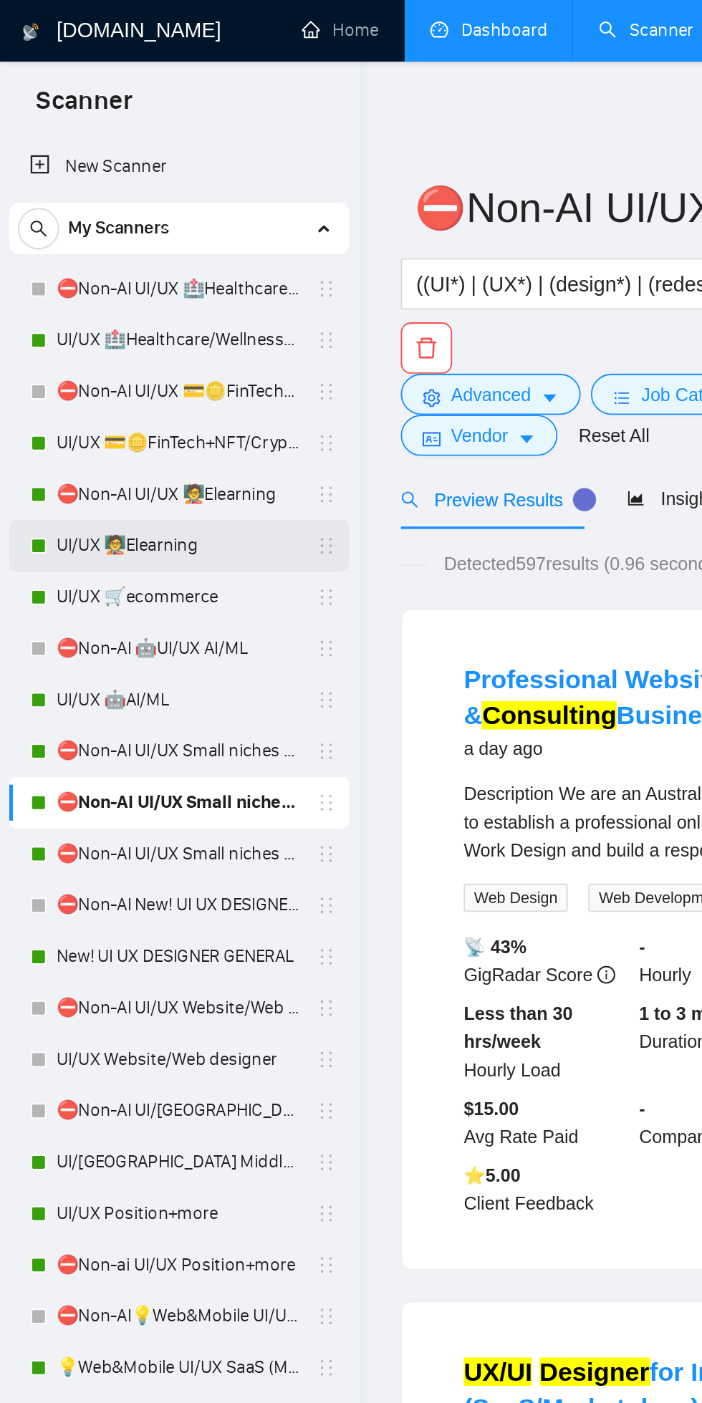
click at [62, 301] on link "UI/UX 🧑‍🏫Elearning" at bounding box center [100, 304] width 136 height 29
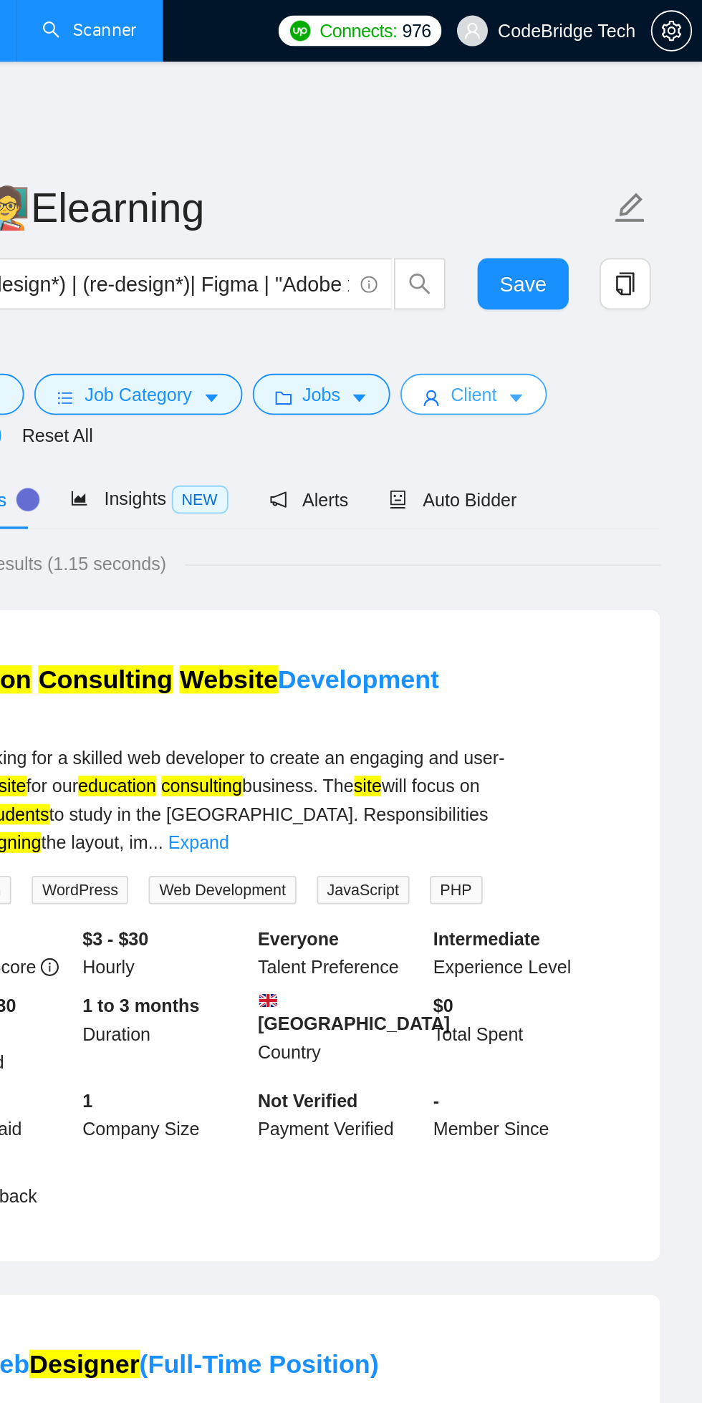
click at [548, 219] on icon "user" at bounding box center [551, 222] width 10 height 10
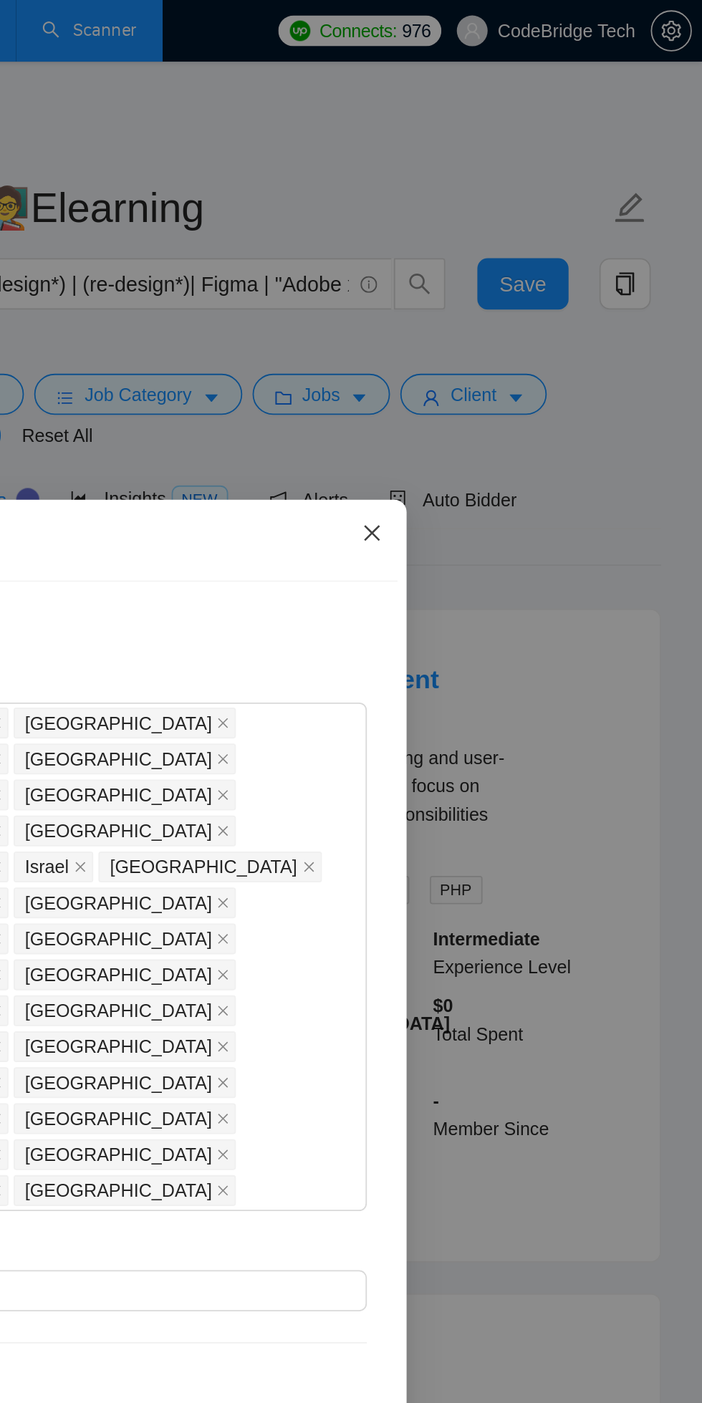
click at [524, 309] on span "Close" at bounding box center [518, 298] width 39 height 39
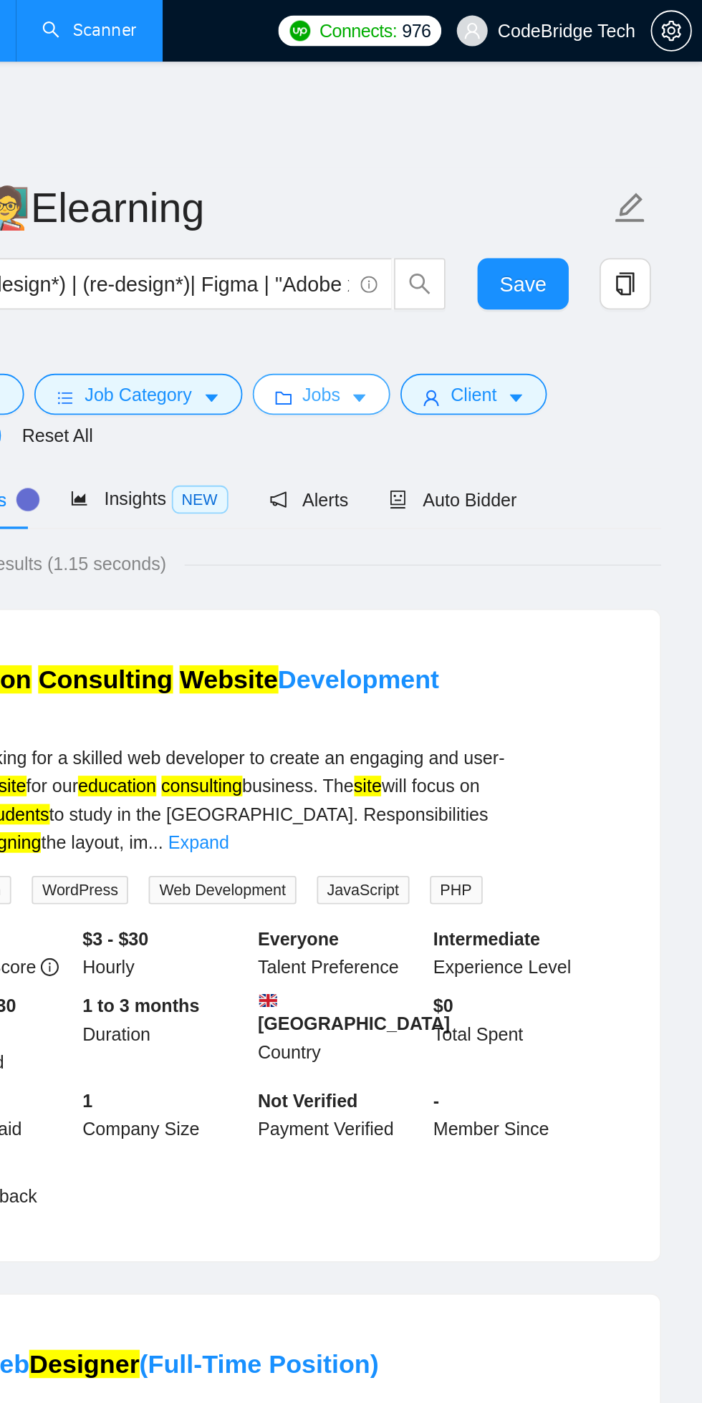
click at [479, 217] on span "Jobs" at bounding box center [489, 220] width 21 height 16
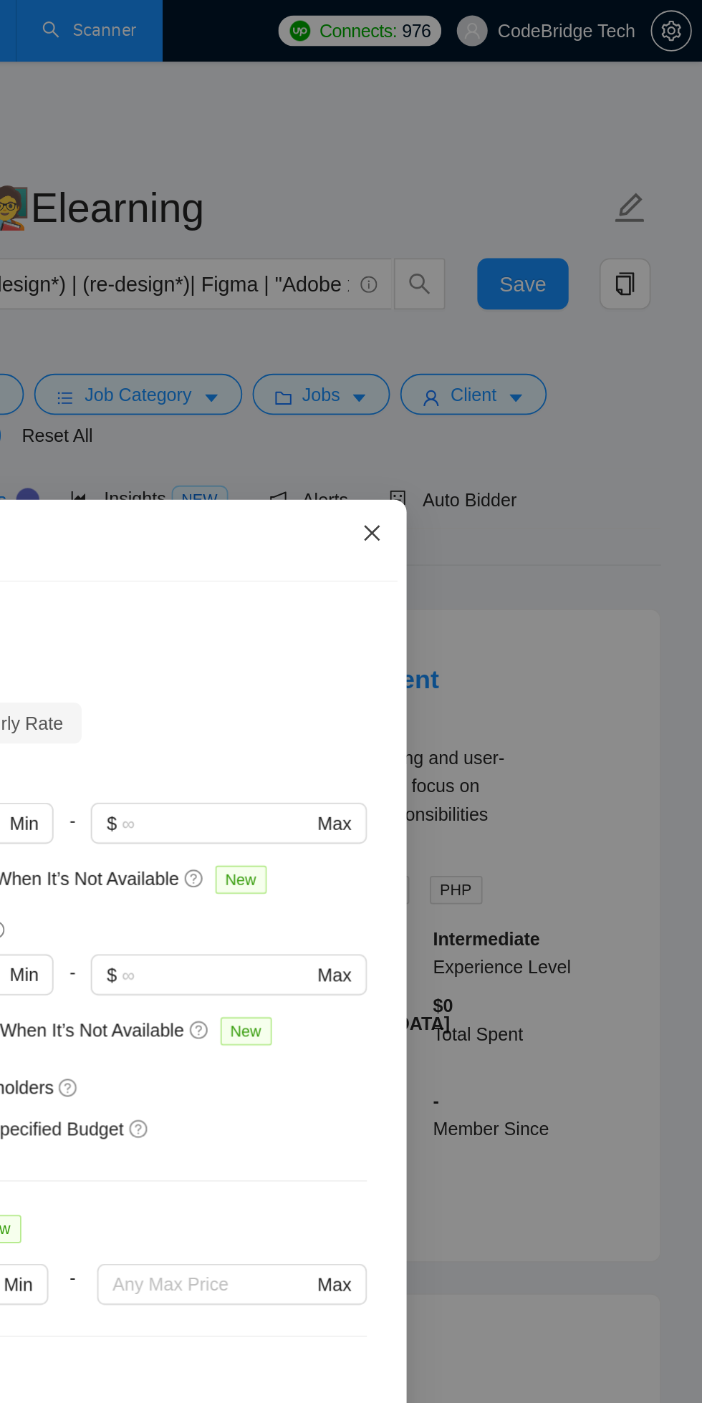
click at [520, 303] on icon "close" at bounding box center [517, 297] width 11 height 11
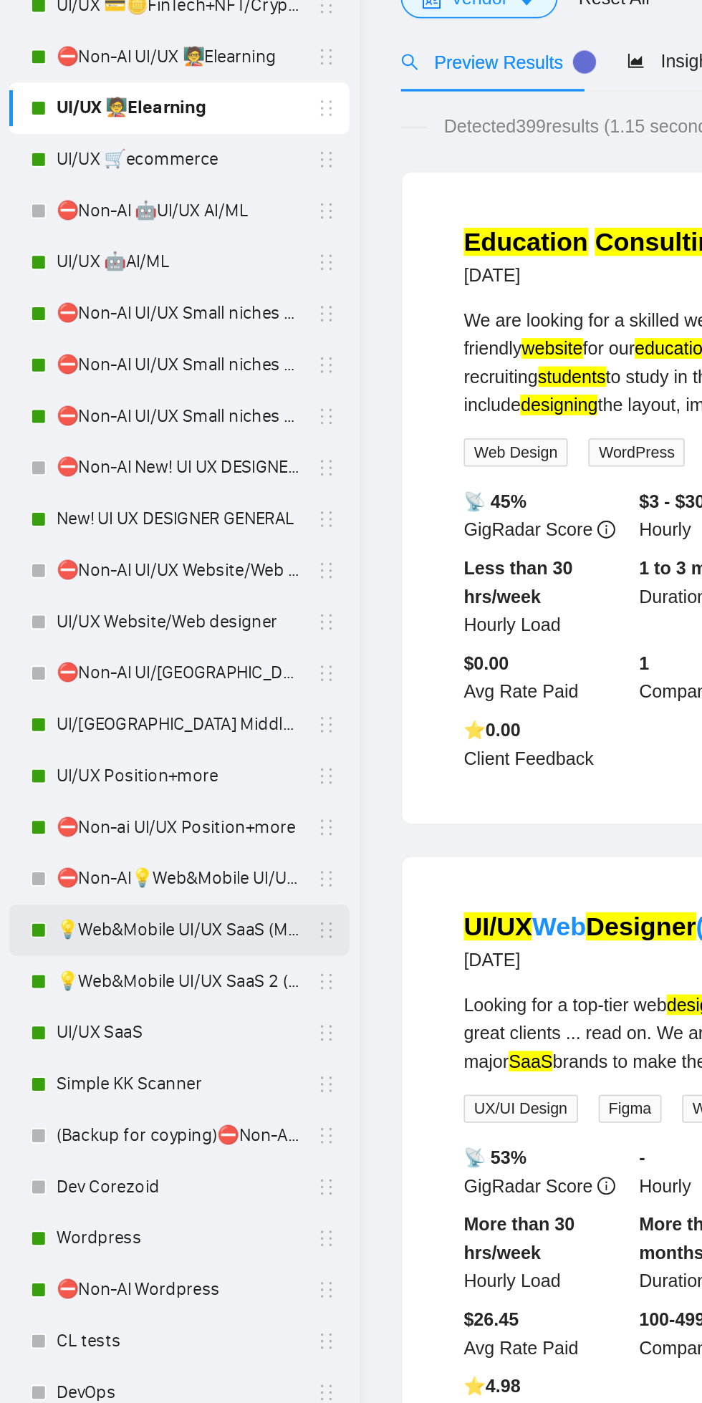
click at [55, 760] on link "💡Web&Mobile UI/UX SaaS (Mariia)" at bounding box center [100, 763] width 136 height 29
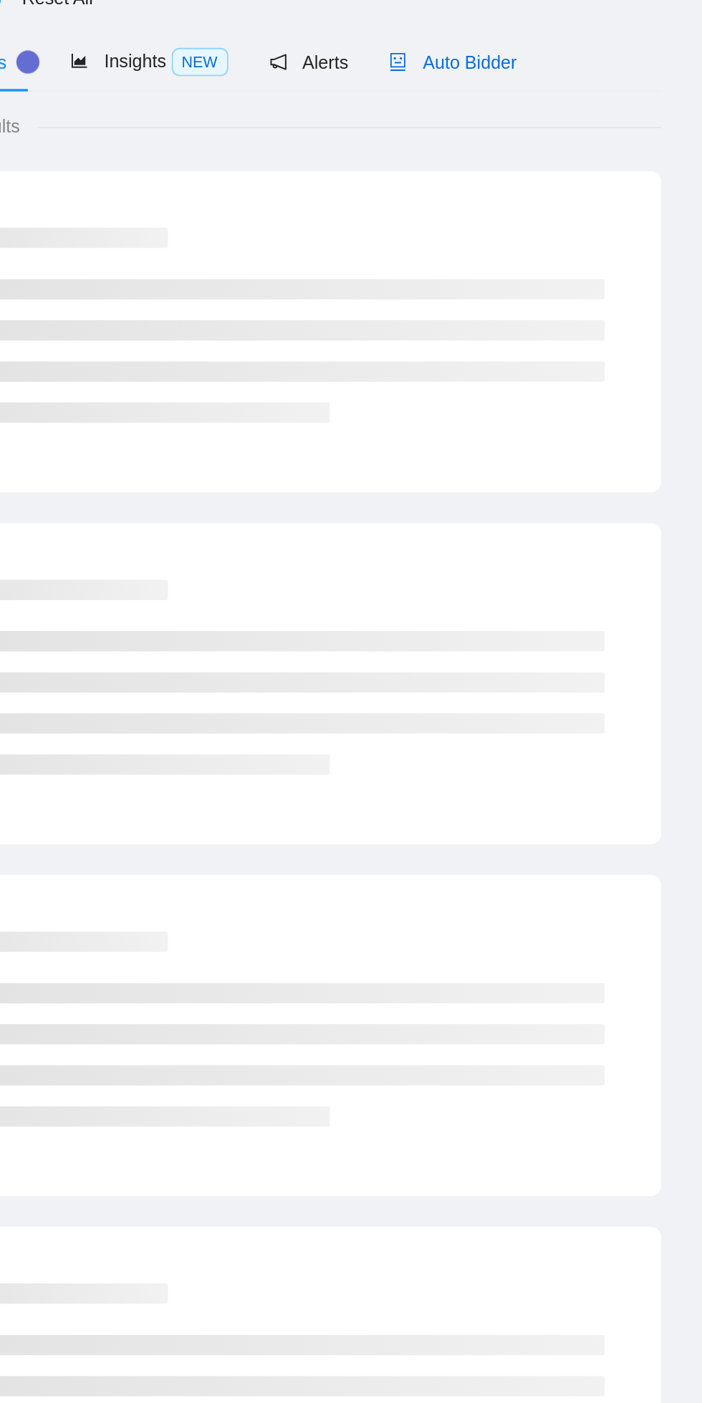
click at [546, 280] on span "Auto Bidder" at bounding box center [562, 278] width 71 height 11
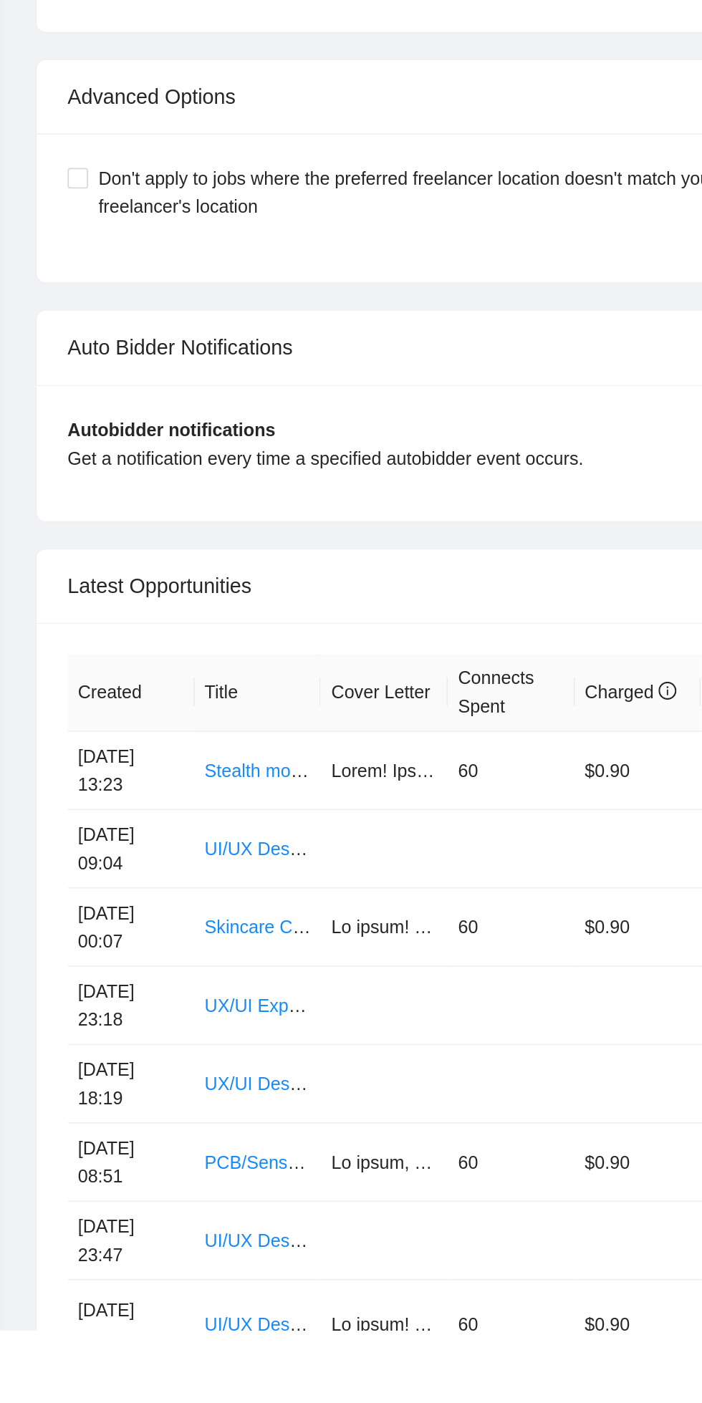
scroll to position [3928, 0]
